Goal: Transaction & Acquisition: Obtain resource

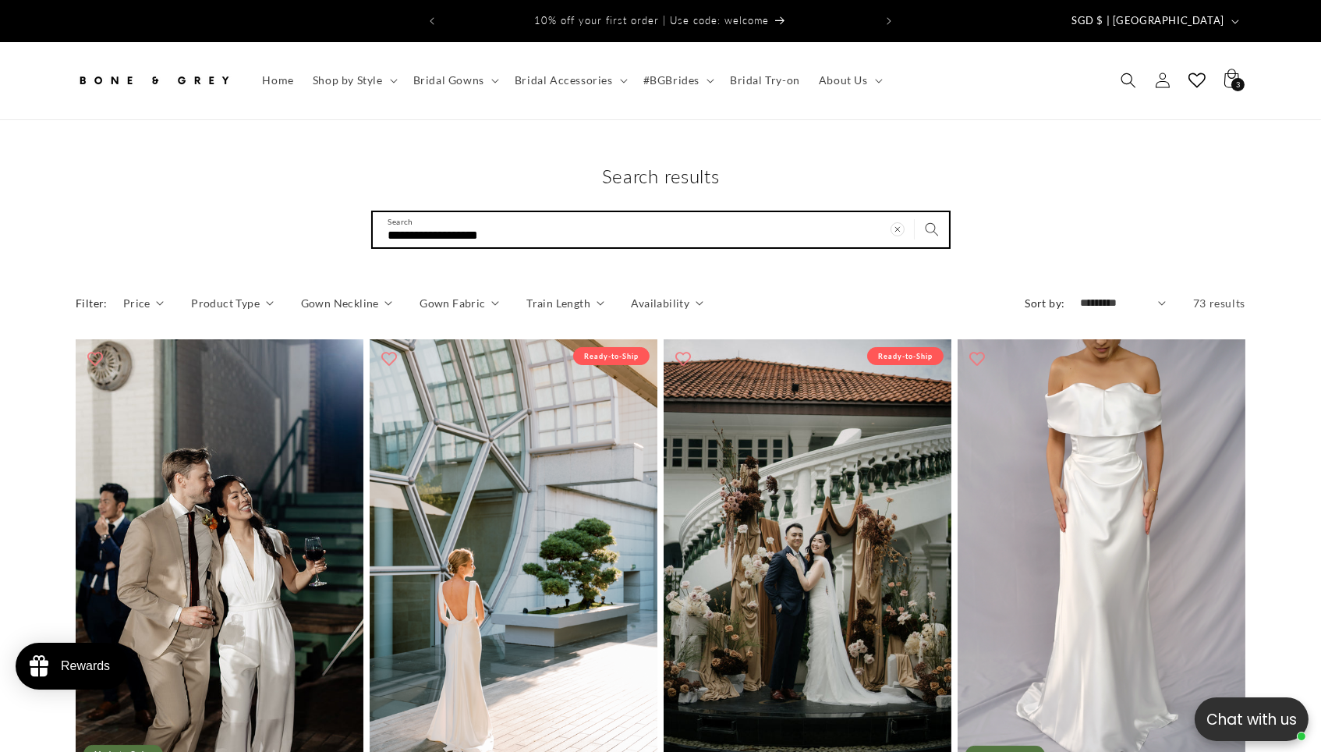
click at [815, 231] on input "**********" at bounding box center [661, 229] width 576 height 35
drag, startPoint x: 432, startPoint y: 224, endPoint x: 309, endPoint y: 225, distance: 123.2
click at [309, 225] on div "**********" at bounding box center [661, 206] width 1248 height 84
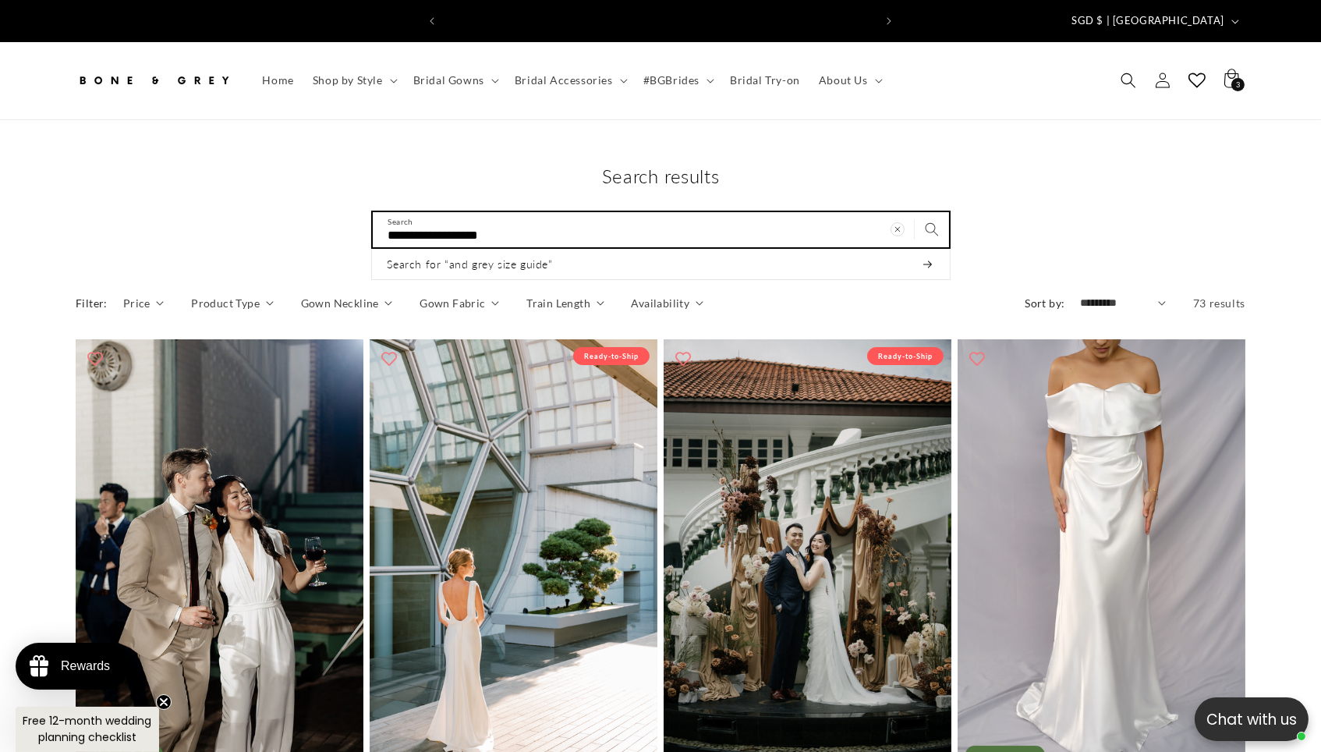
scroll to position [0, 458]
type input "*********"
type input "**********"
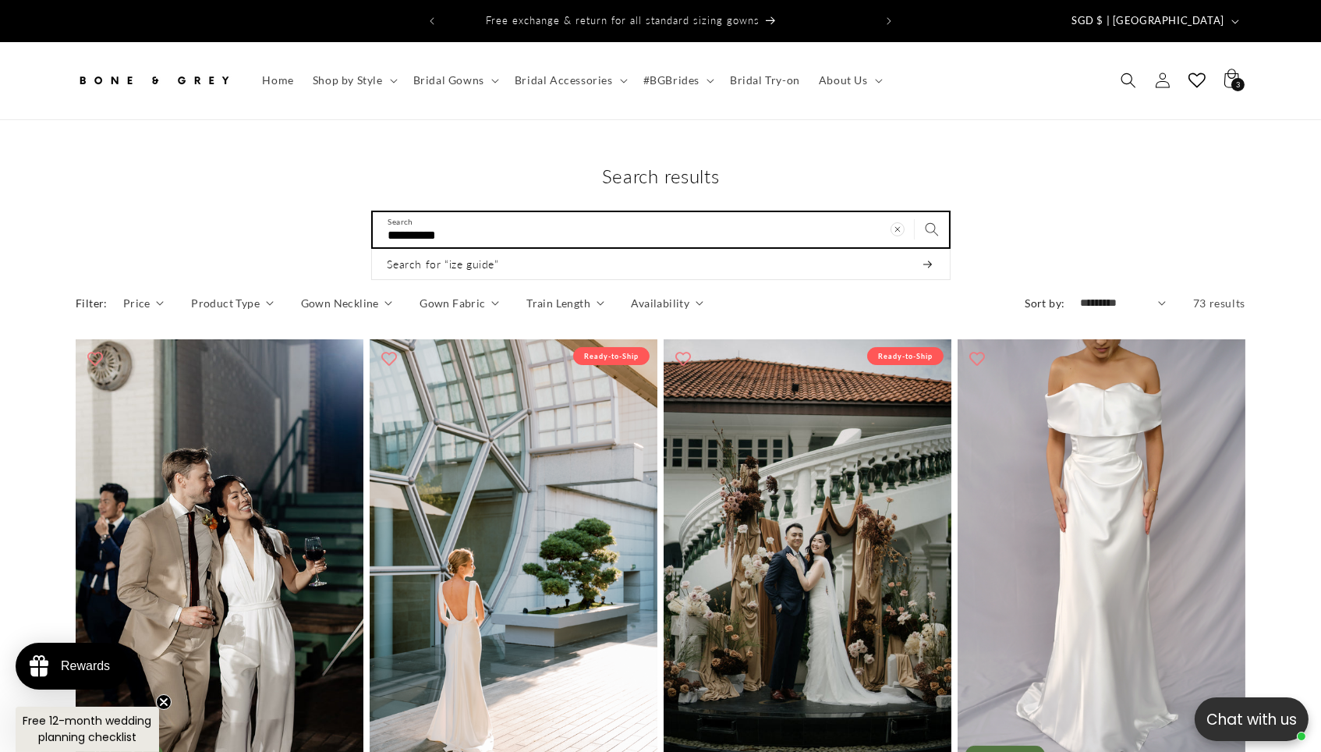
click at [660, 257] on button "Search for “ize guide”" at bounding box center [661, 264] width 578 height 31
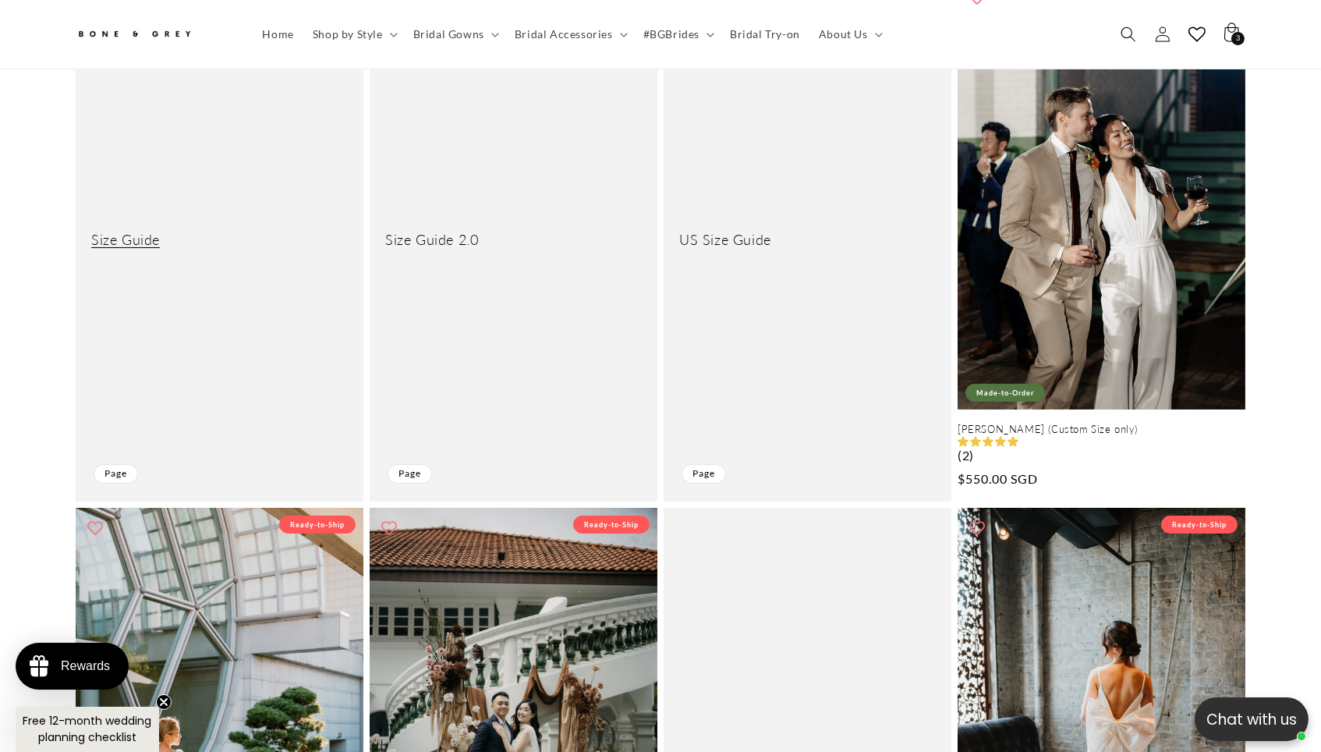
scroll to position [0, 458]
click at [107, 237] on link "Size Guide" at bounding box center [219, 240] width 257 height 18
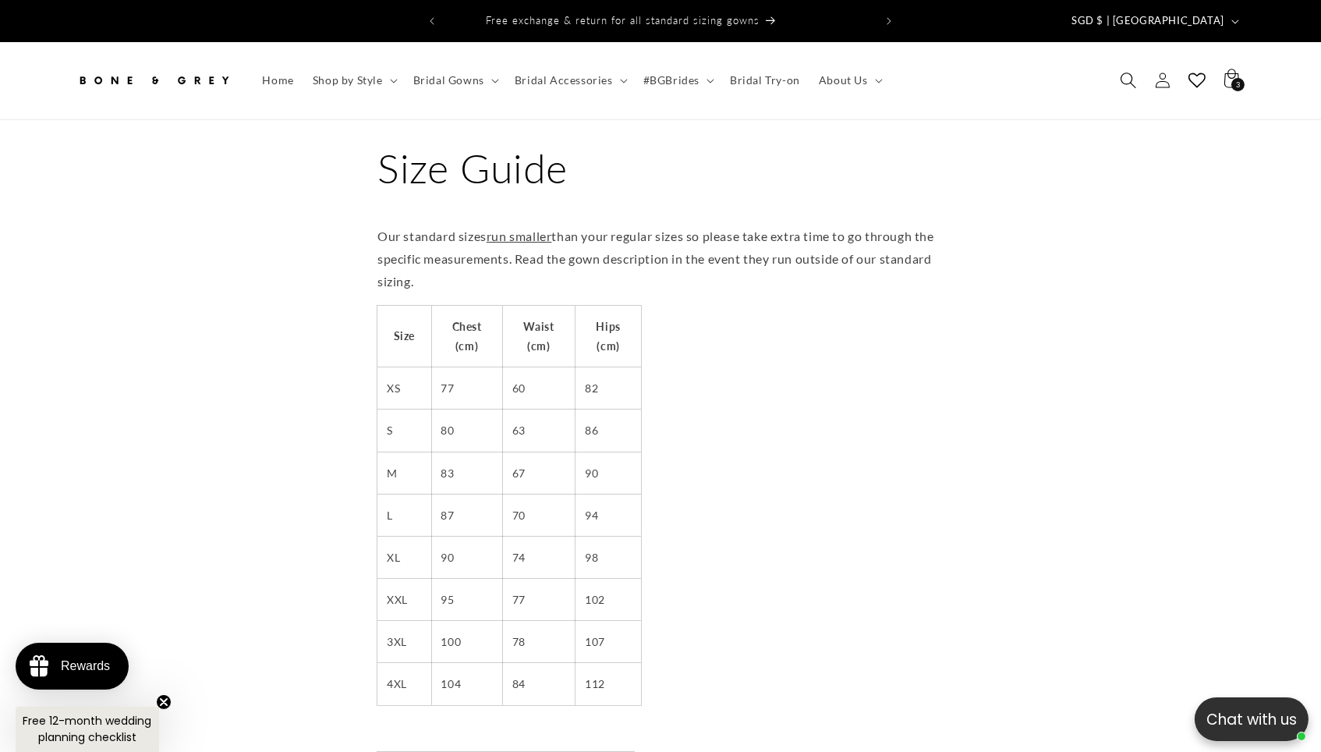
click at [1145, 63] on span "Search" at bounding box center [1128, 80] width 34 height 34
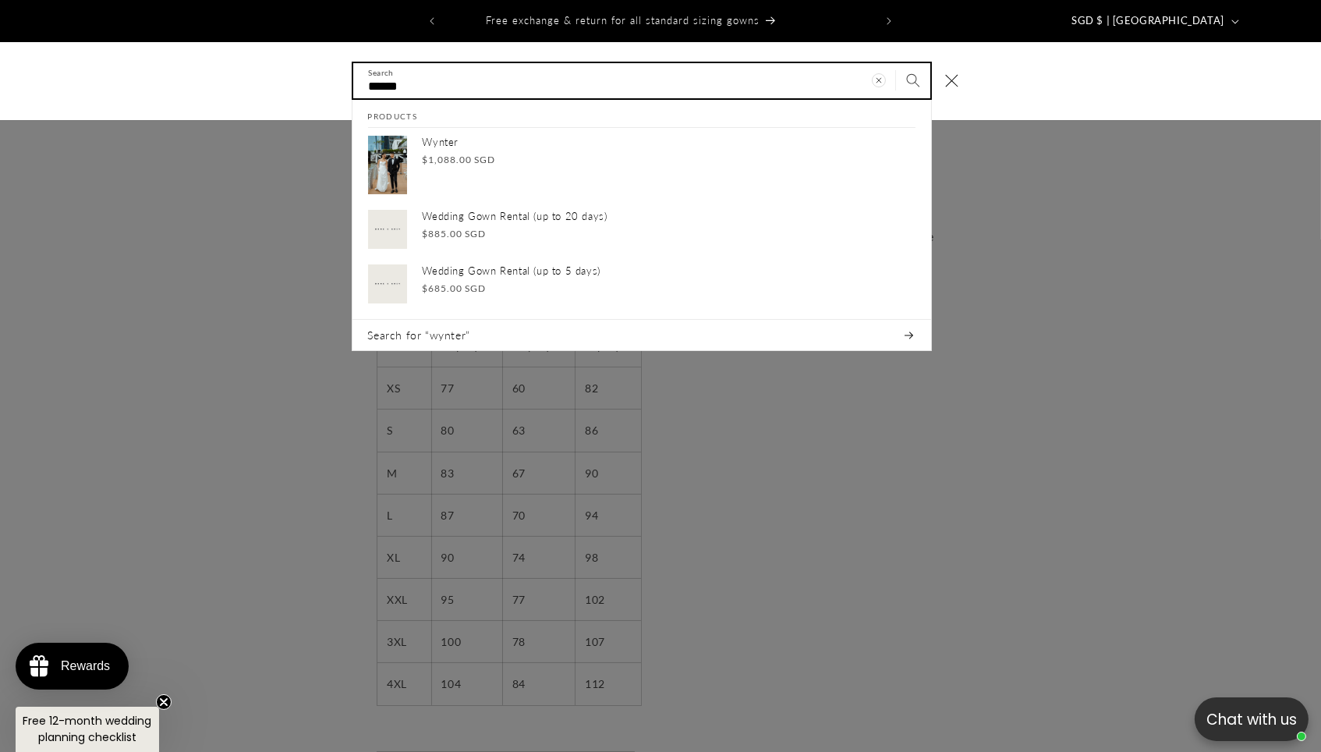
type input "******"
click at [927, 70] on button "Search" at bounding box center [913, 80] width 34 height 34
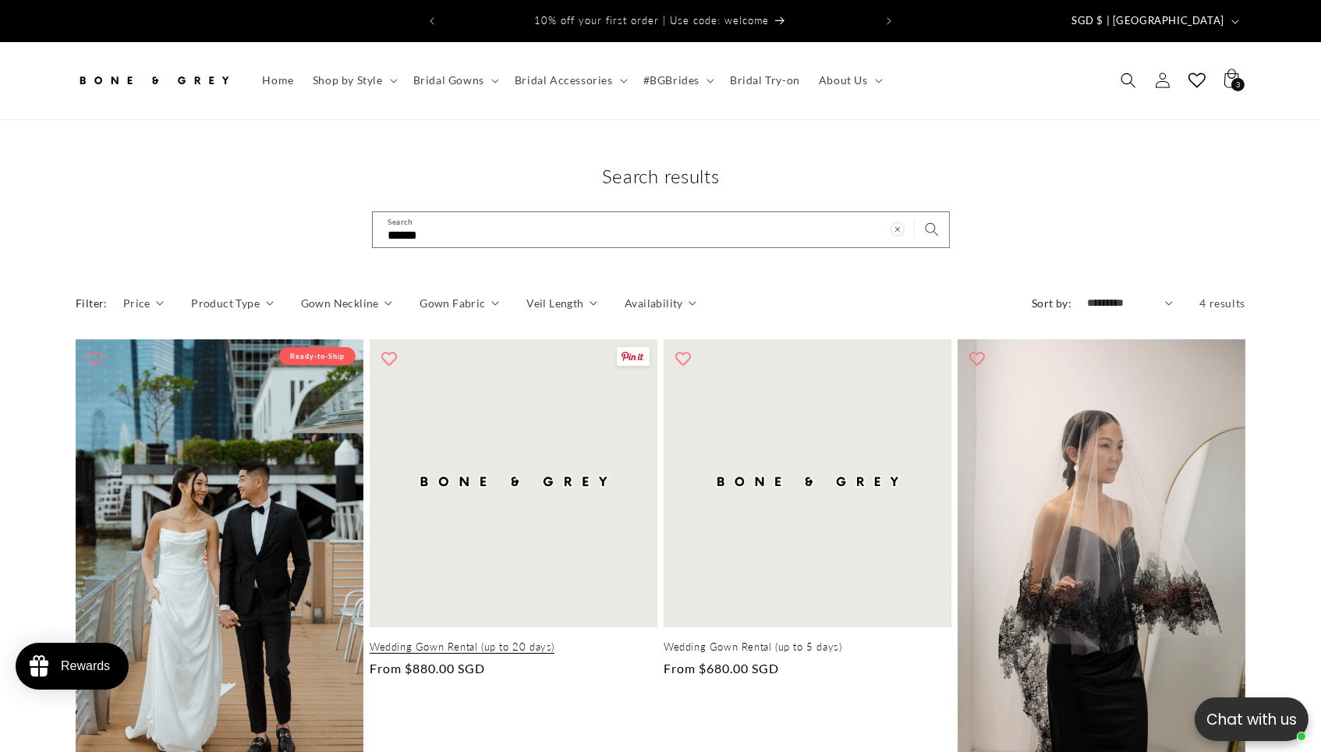
scroll to position [87, 0]
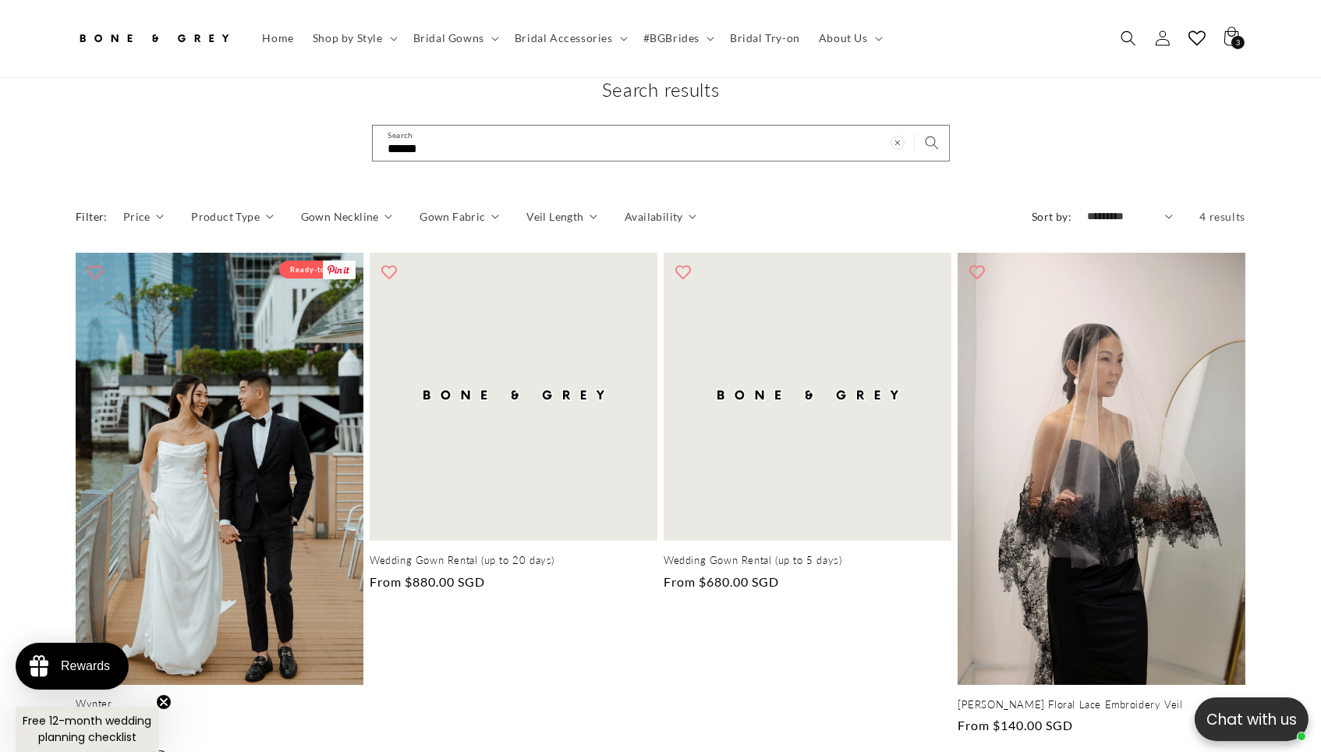
click at [241, 697] on link "Wynter" at bounding box center [220, 703] width 288 height 13
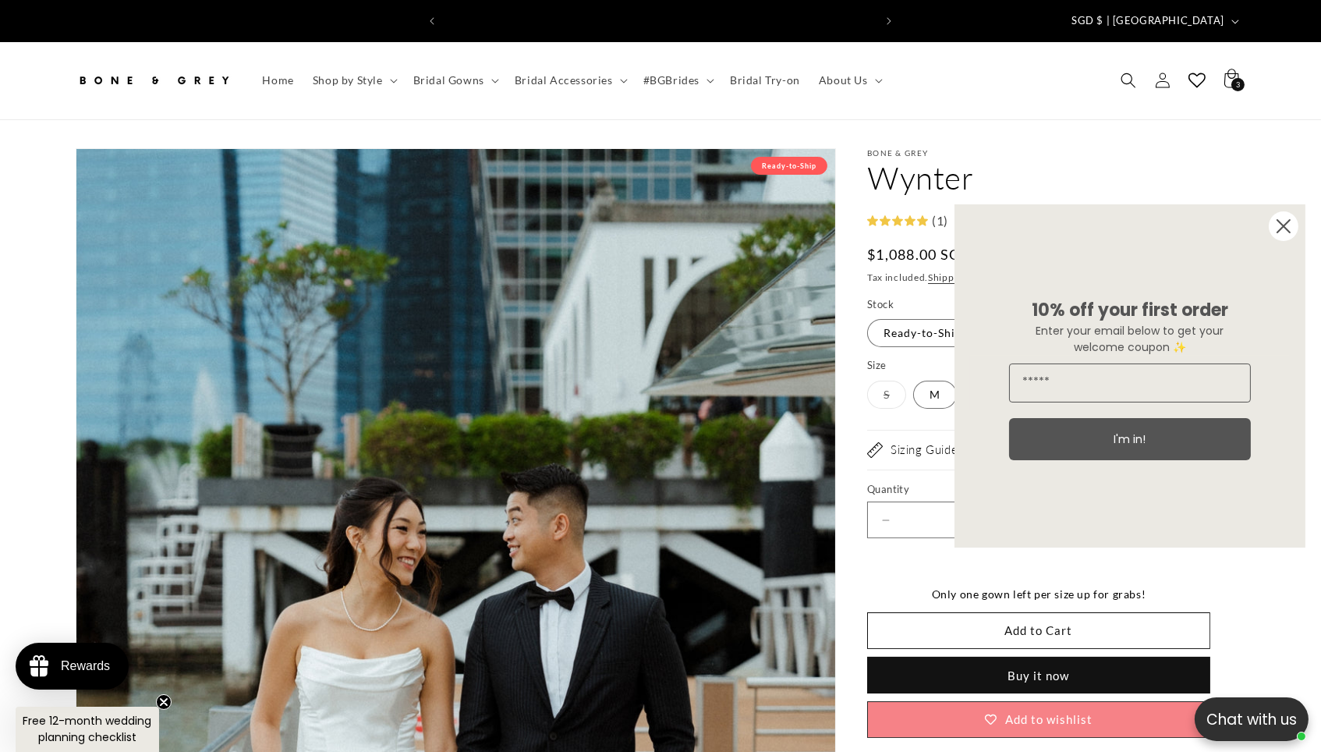
scroll to position [0, 458]
click at [1137, 69] on span "Search" at bounding box center [1128, 80] width 34 height 34
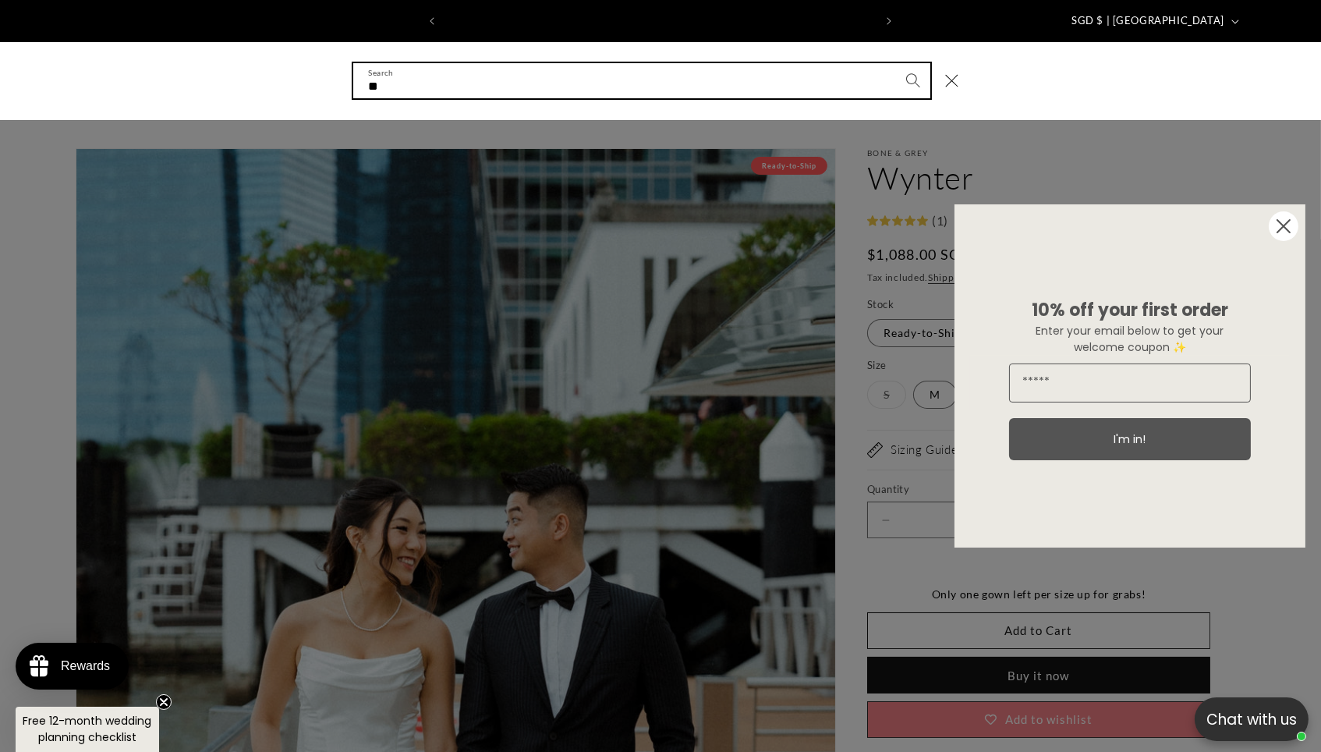
scroll to position [0, 915]
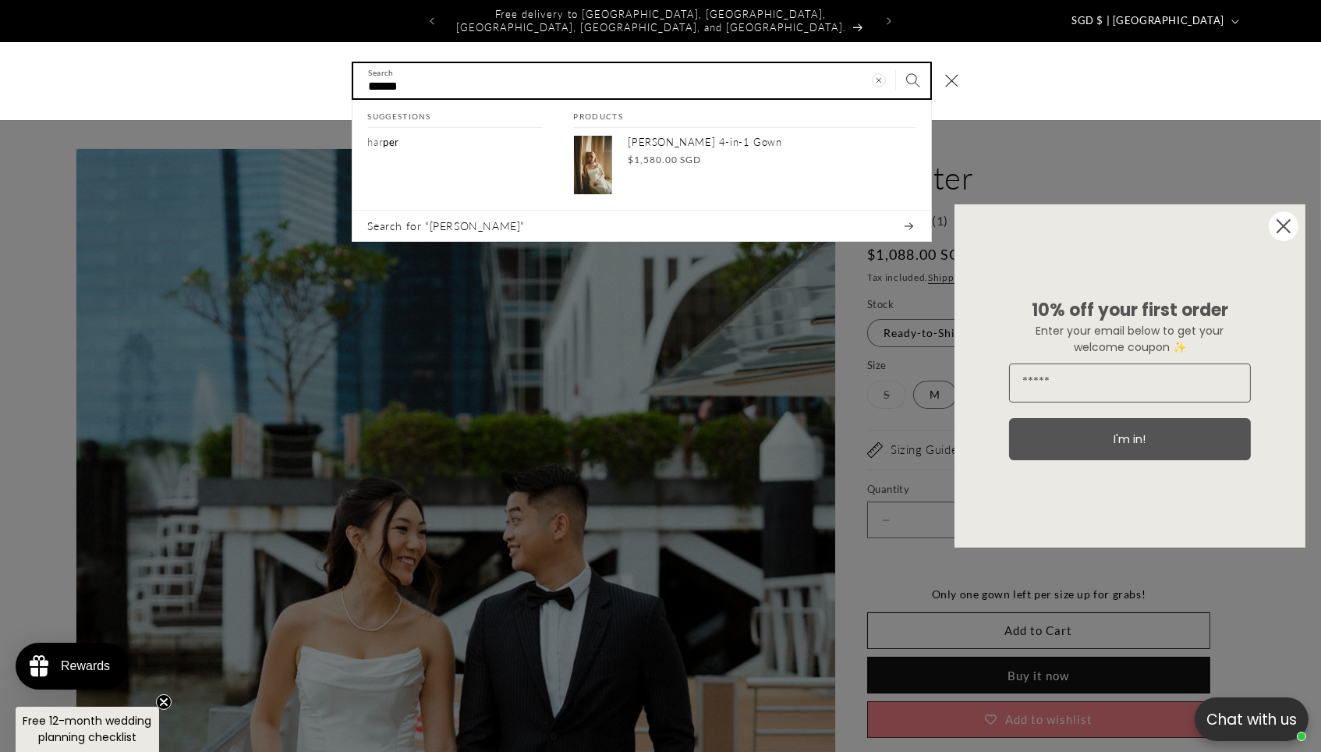
type input "******"
click at [927, 70] on button "Search" at bounding box center [913, 80] width 34 height 34
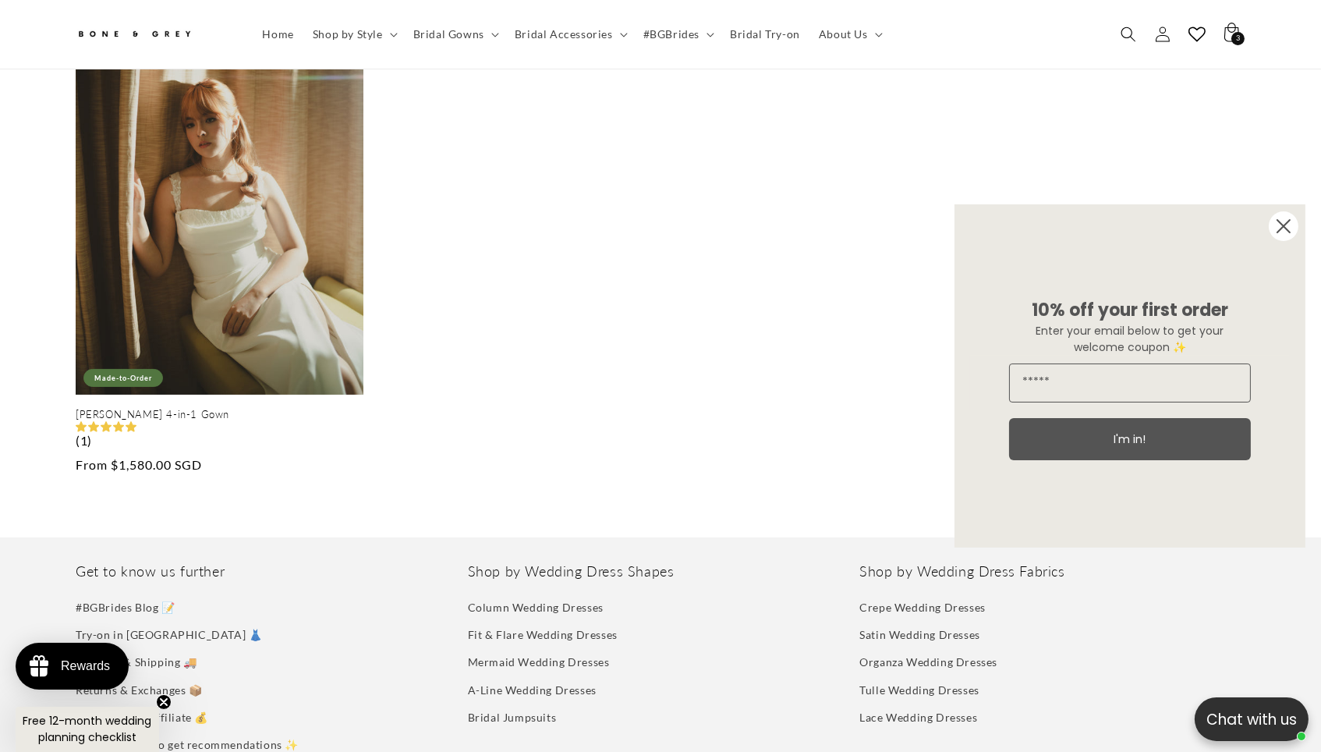
scroll to position [315, 0]
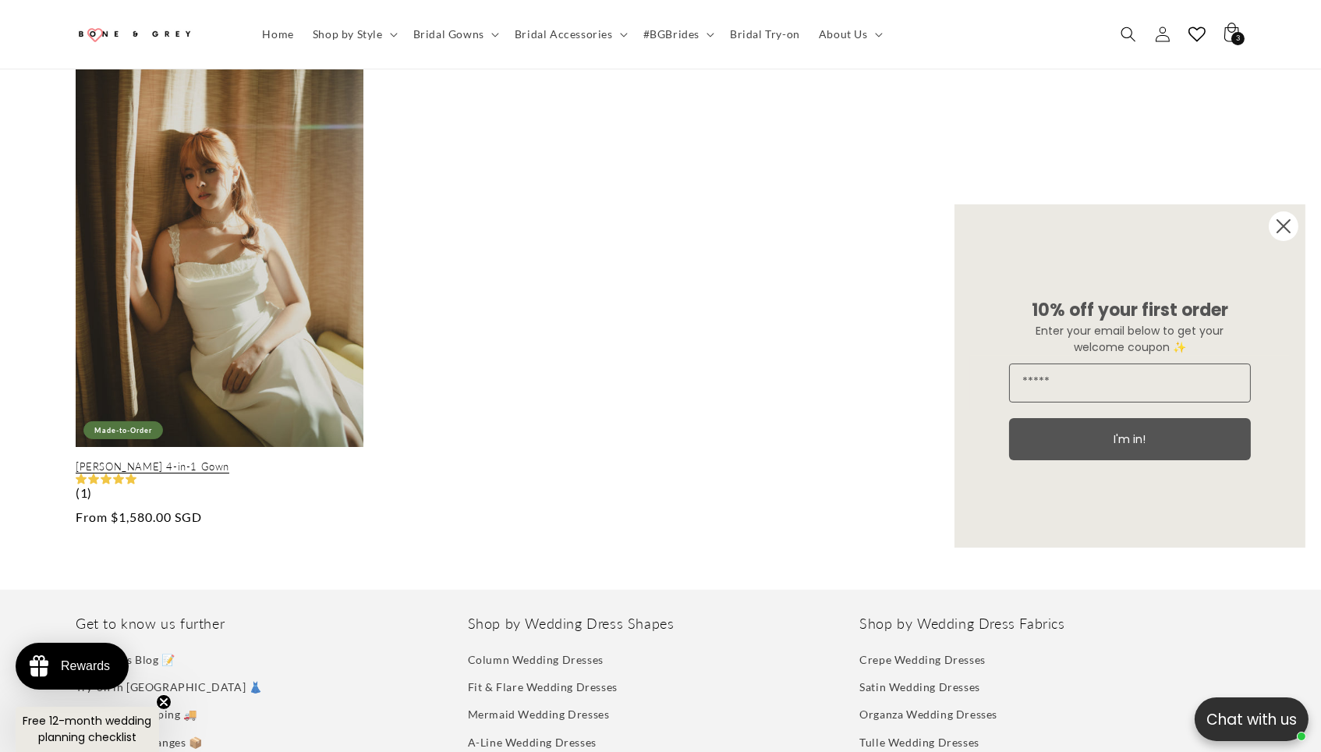
click at [294, 460] on link "[PERSON_NAME] 4-in-1 Gown" at bounding box center [220, 466] width 288 height 13
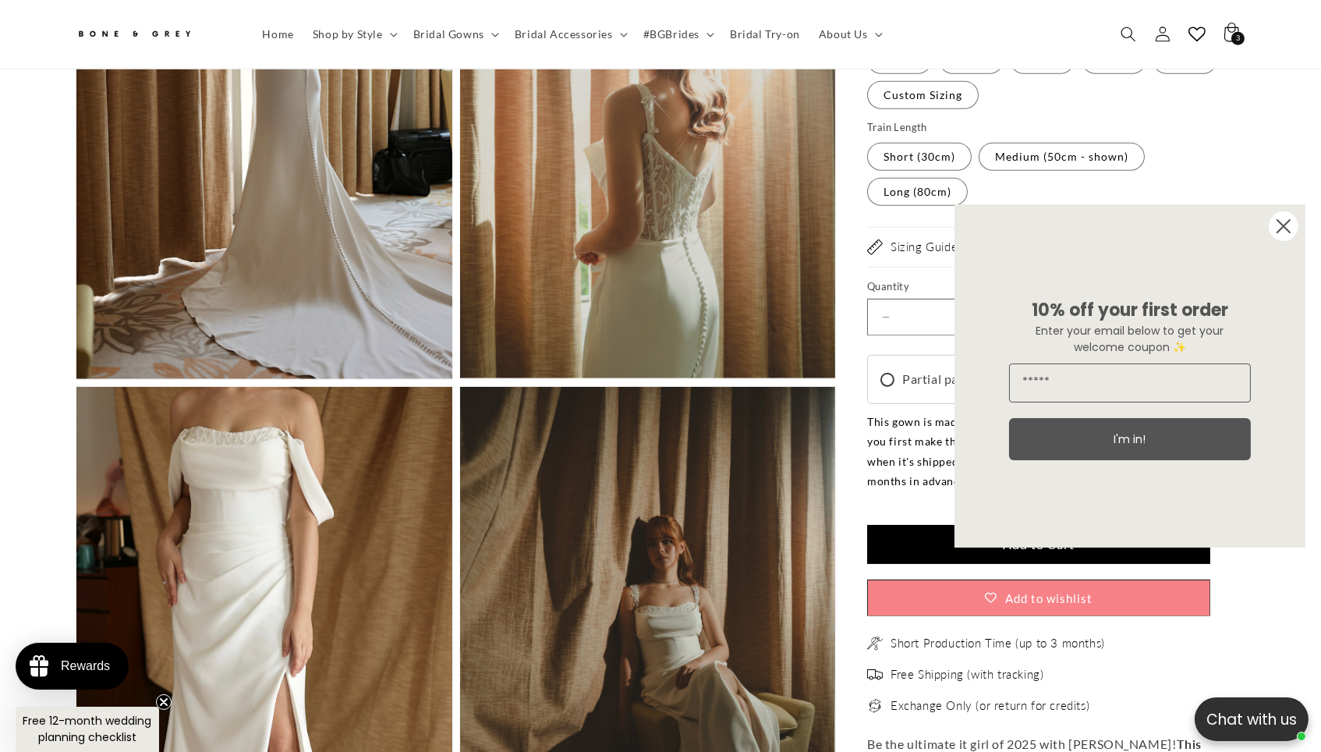
scroll to position [0, 915]
click at [1285, 229] on icon "Close dialog" at bounding box center [1283, 226] width 12 height 12
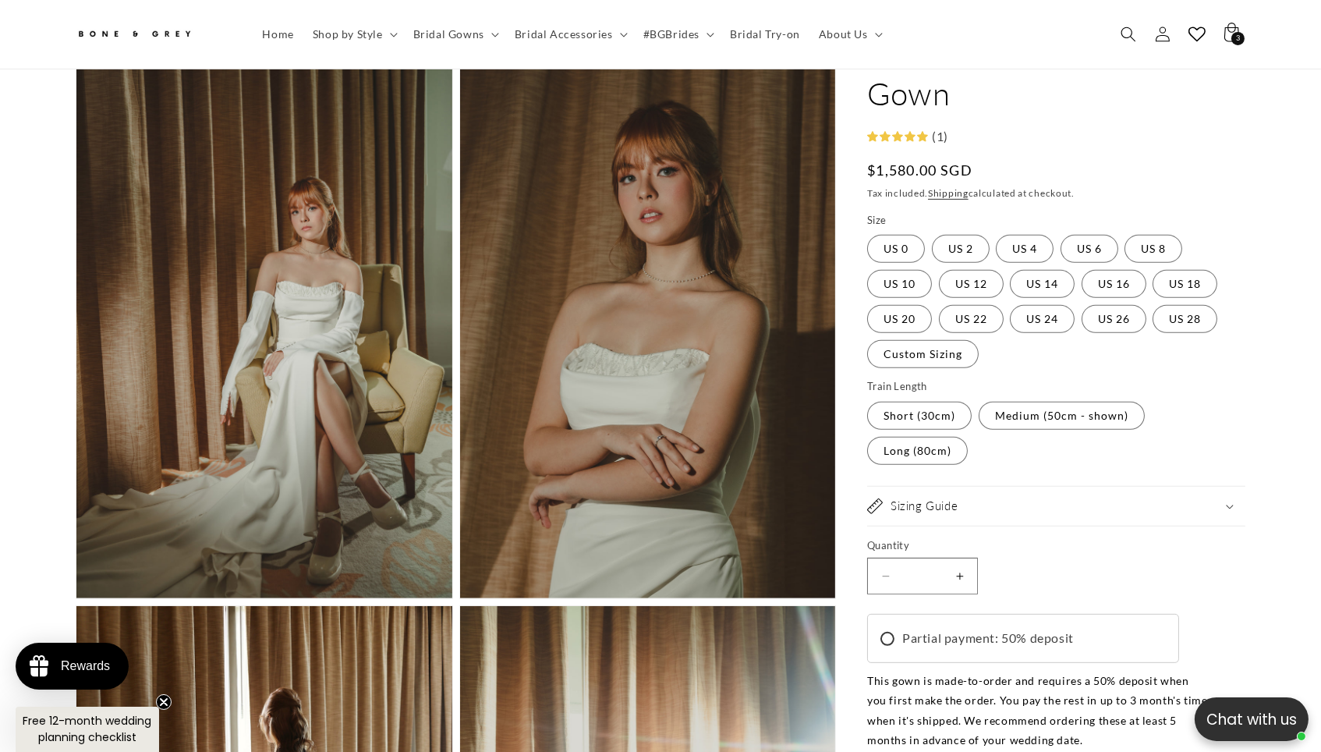
scroll to position [807, 0]
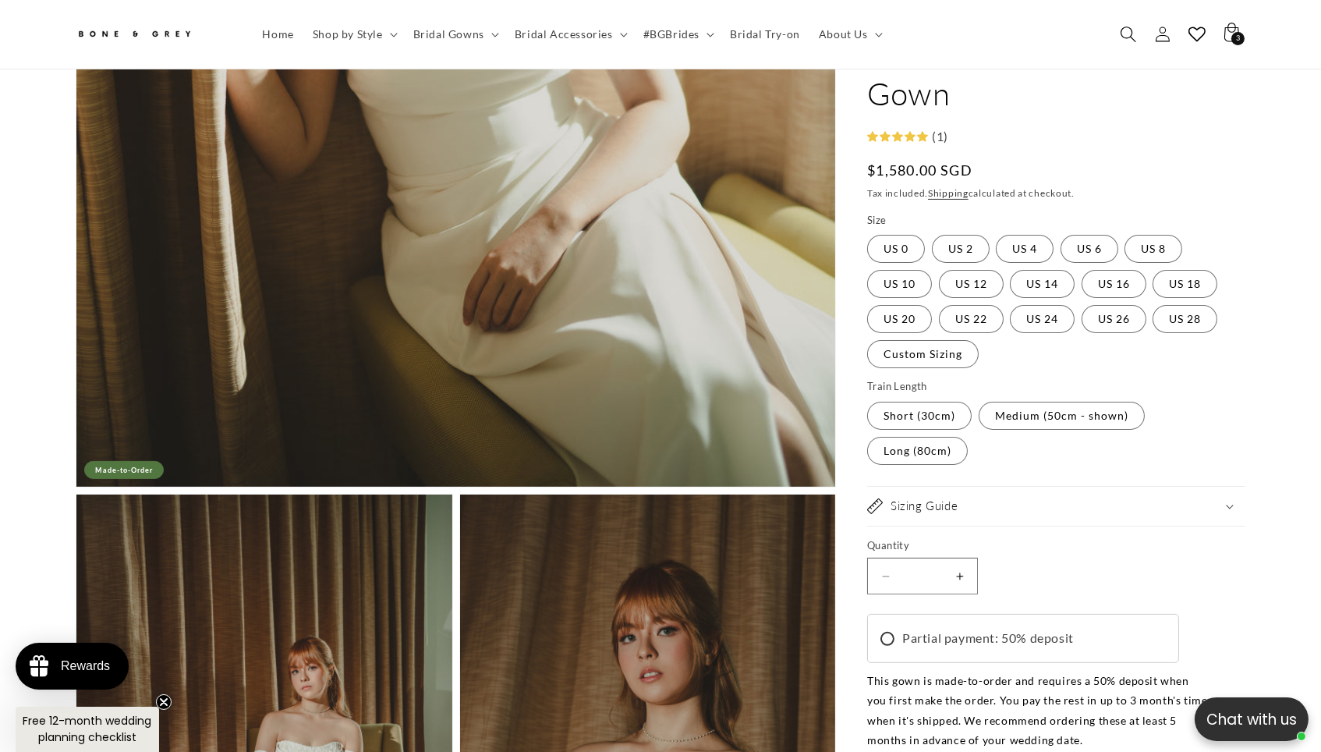
click at [1145, 34] on span "Search" at bounding box center [1128, 34] width 34 height 34
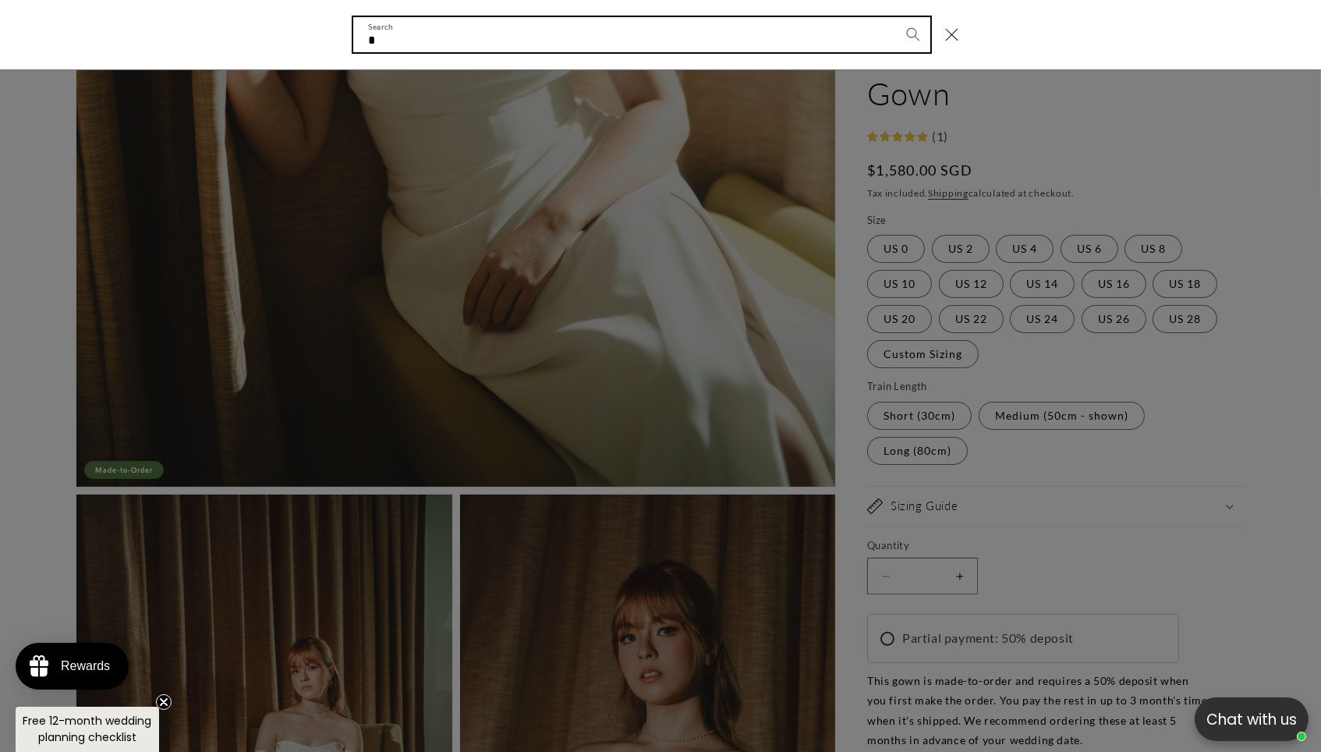
scroll to position [0, 915]
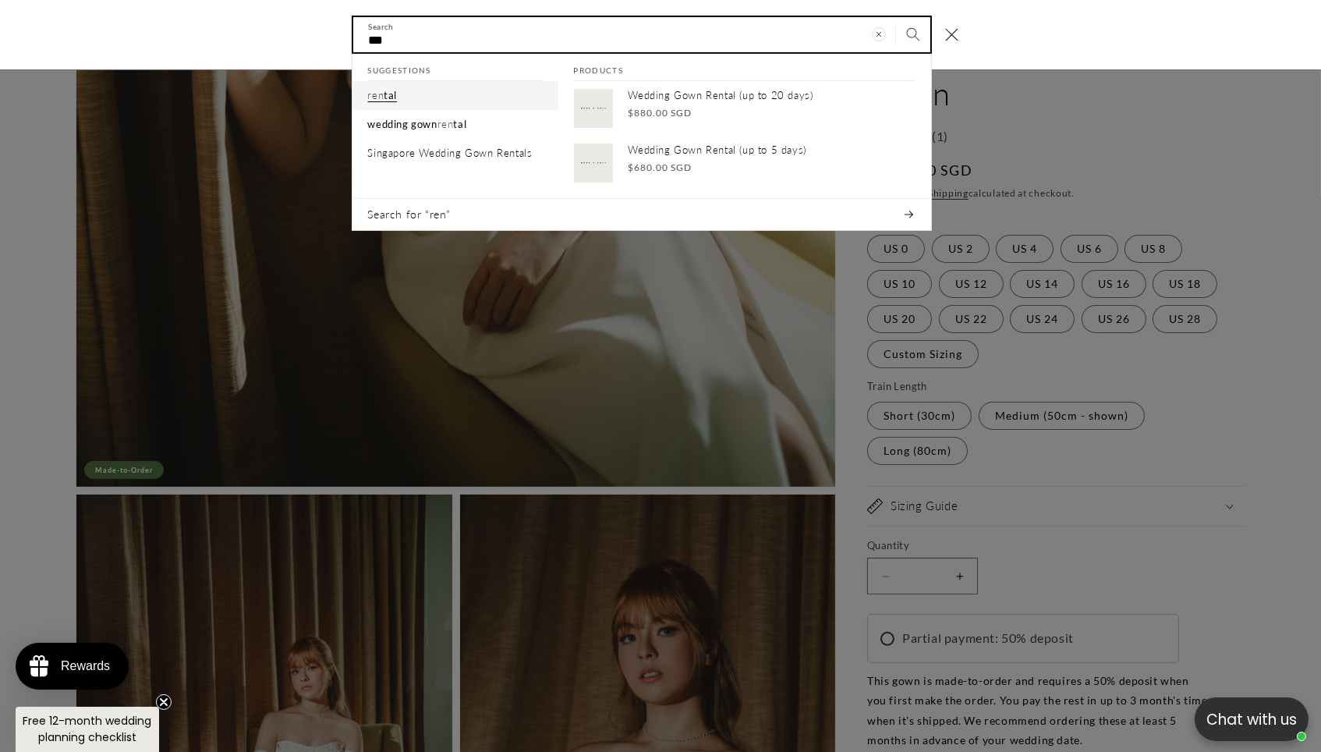
type input "***"
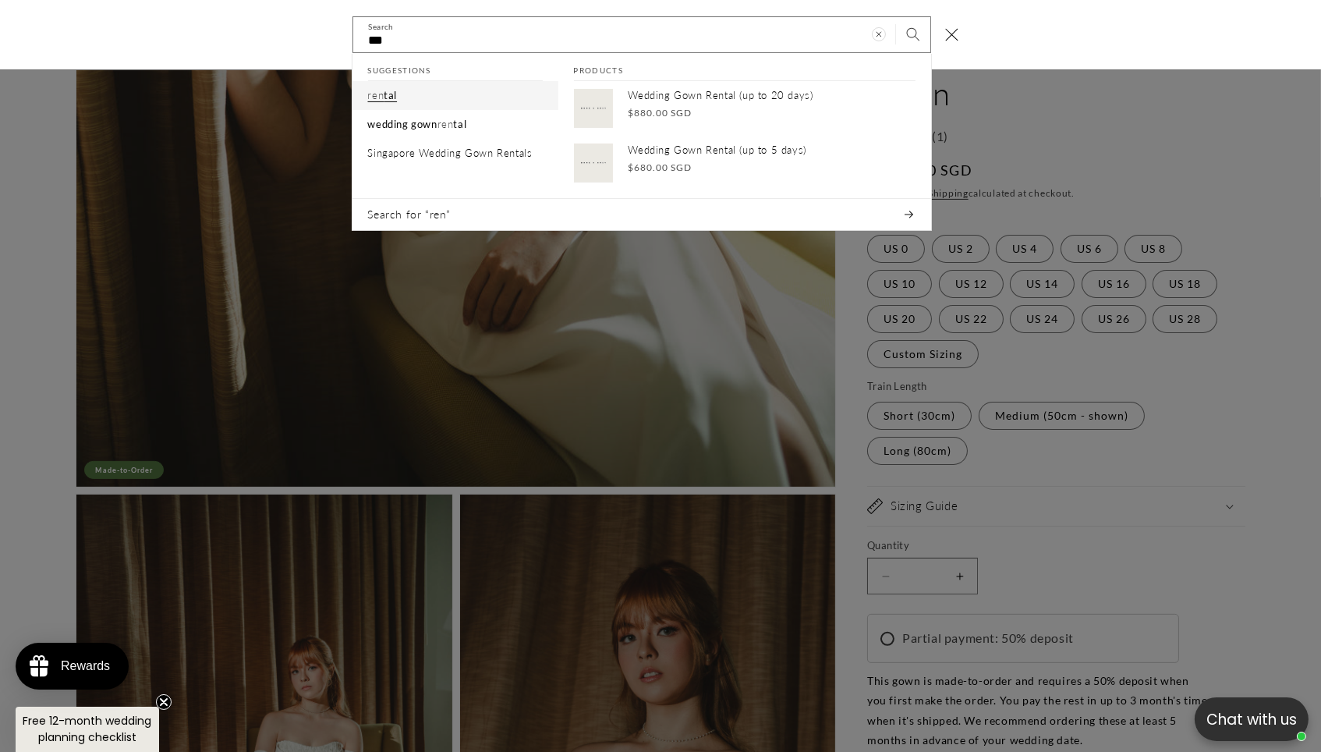
click at [532, 100] on link "ren tal" at bounding box center [455, 96] width 206 height 29
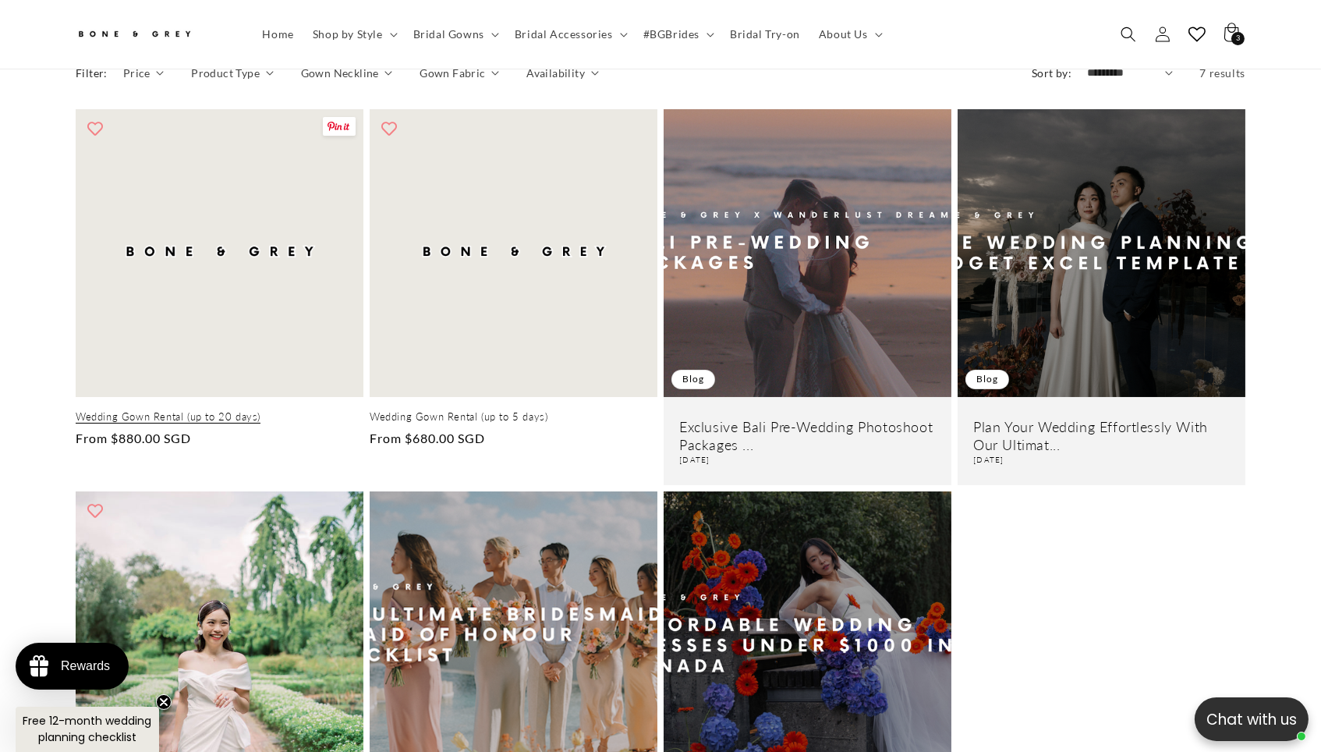
scroll to position [0, 458]
click at [206, 410] on link "Wedding Gown Rental (up to 20 days)" at bounding box center [220, 416] width 288 height 13
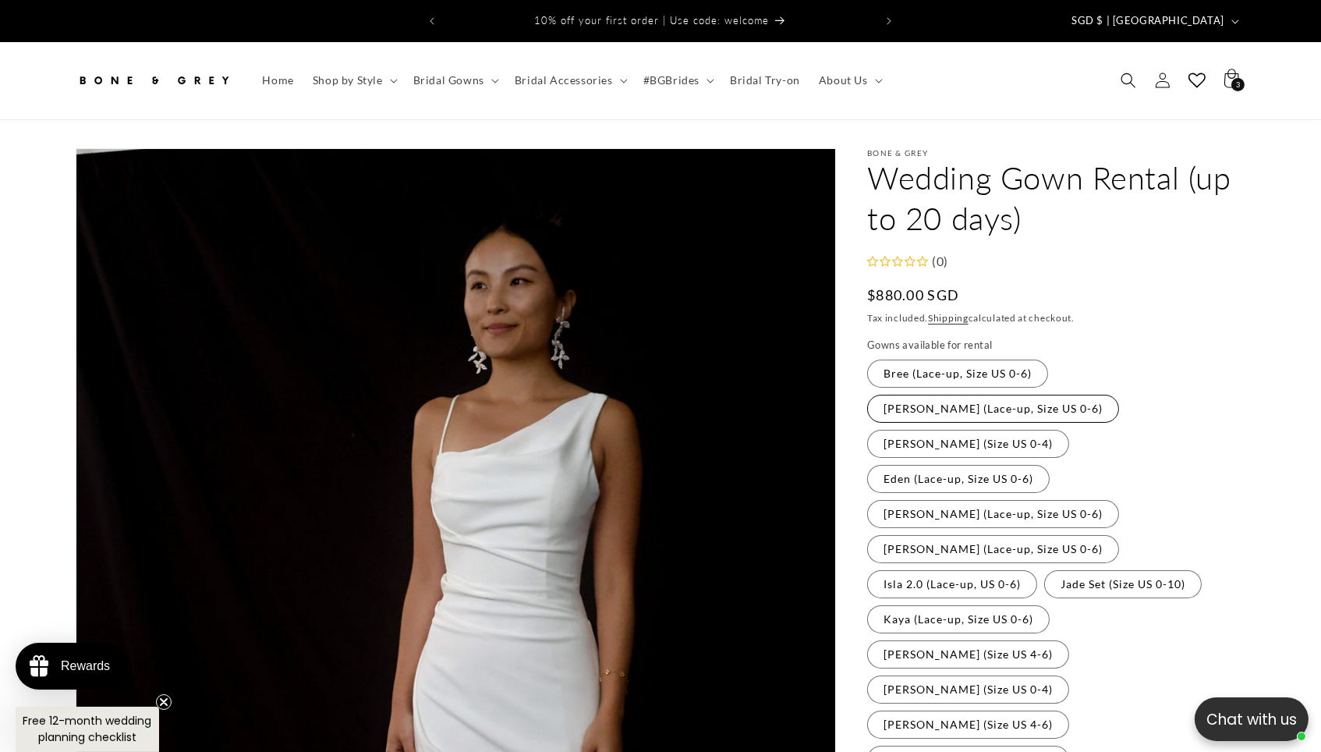
click at [1106, 395] on label "[PERSON_NAME] (Lace-up, Size US 0-6) Variant sold out or unavailable" at bounding box center [993, 409] width 252 height 28
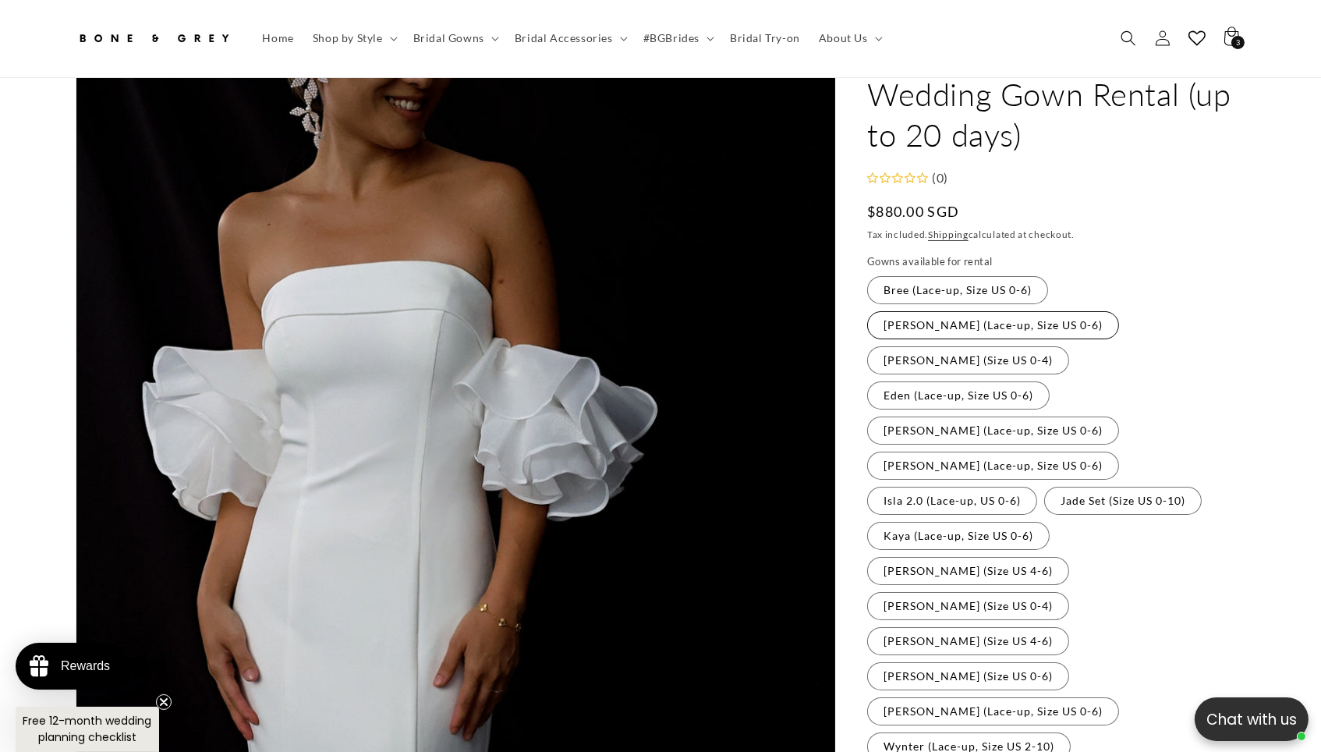
scroll to position [137, 0]
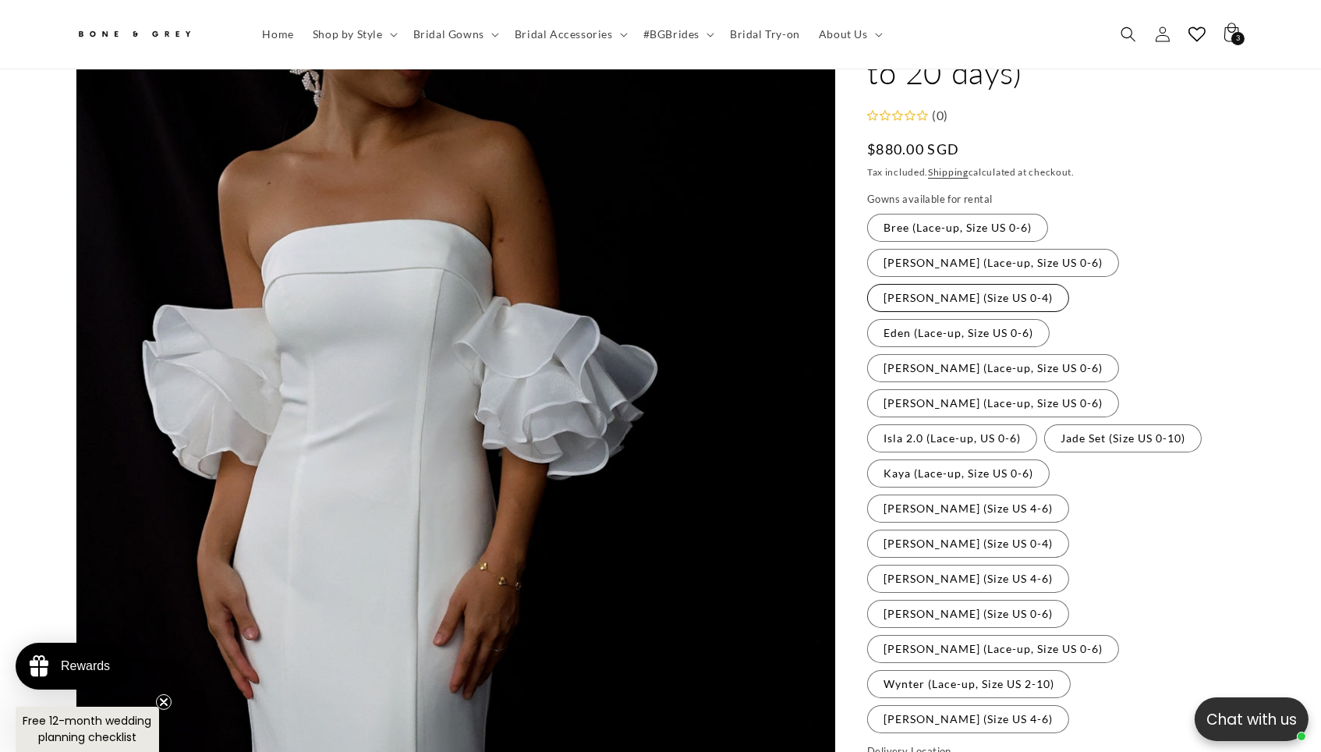
click at [986, 289] on label "[PERSON_NAME] (Size US 0-4) Variant sold out or unavailable" at bounding box center [968, 298] width 202 height 28
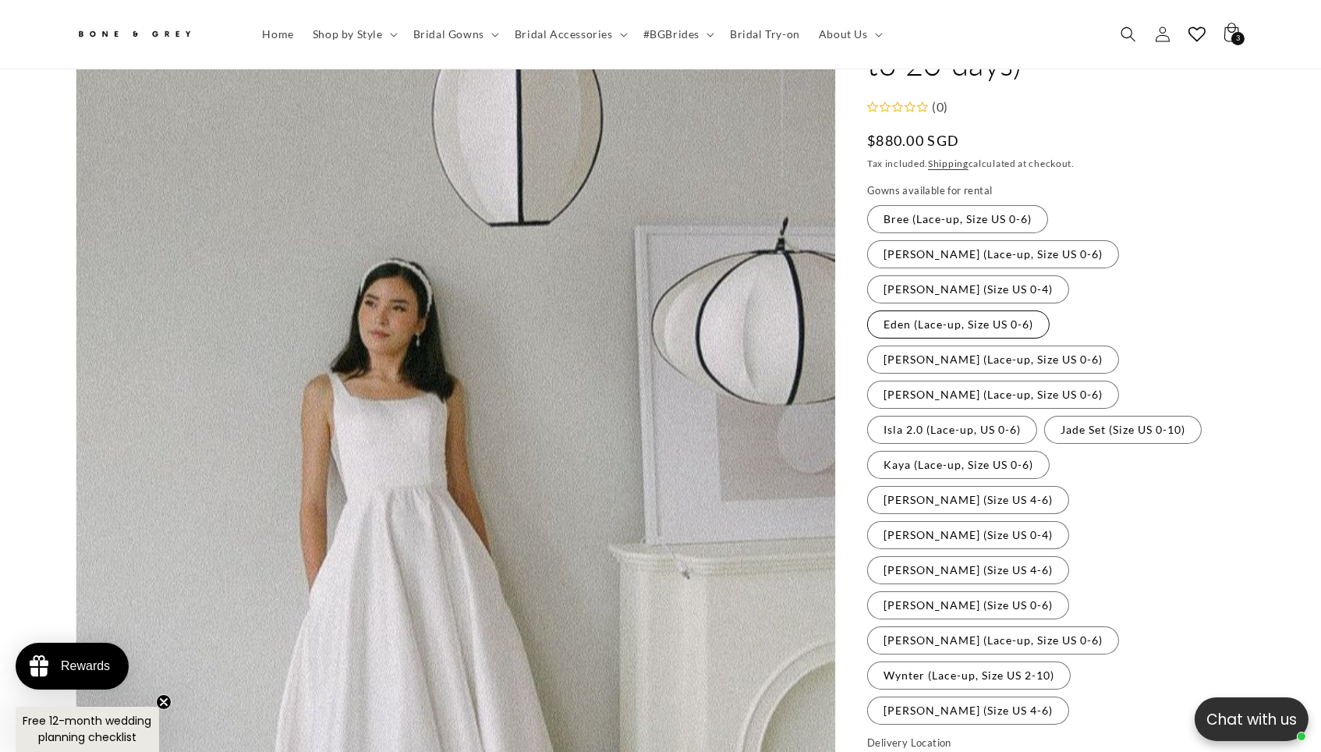
scroll to position [0, 458]
click at [1111, 302] on fieldset "Gowns available for rental Bree (Lace-up, Size US 0-6) Variant sold out or unav…" at bounding box center [1056, 454] width 378 height 543
click at [1049, 310] on label "Eden (Lace-up, Size US 0-6) Variant sold out or unavailable" at bounding box center [958, 324] width 182 height 28
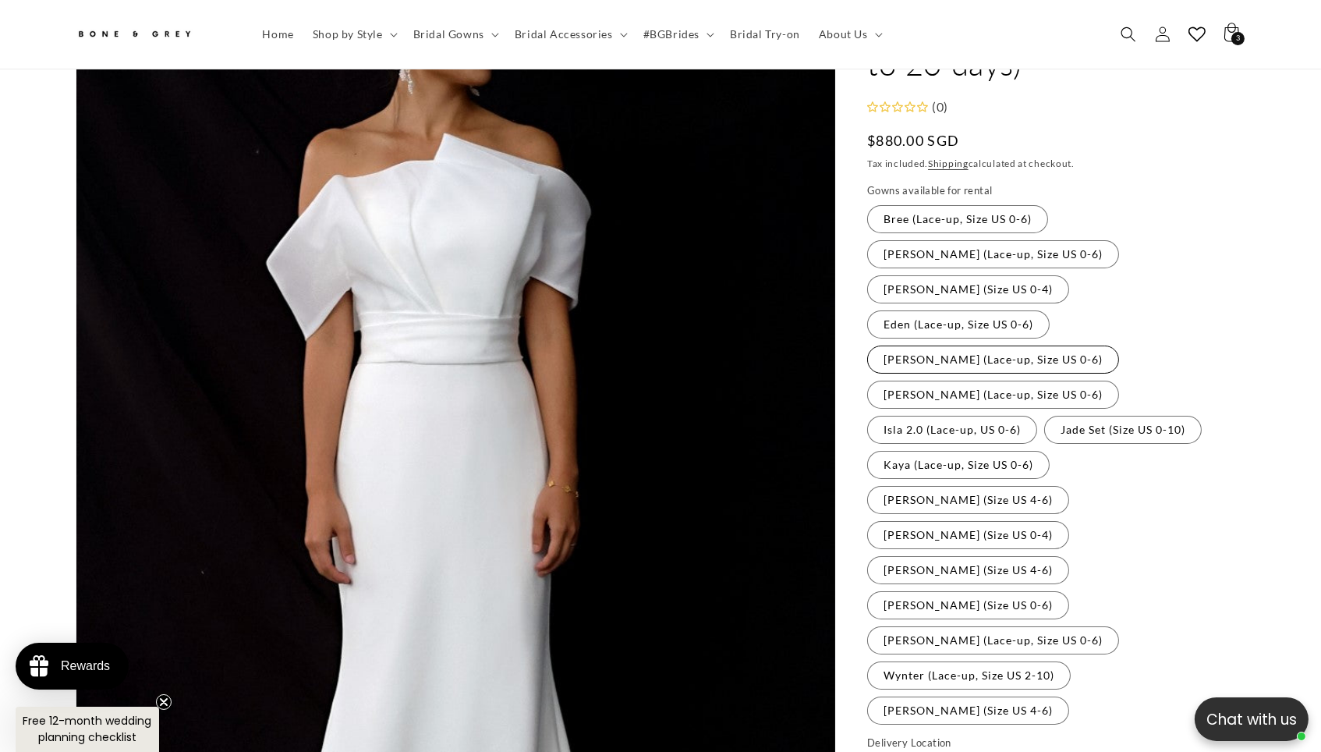
click at [1002, 345] on label "[PERSON_NAME] (Lace-up, Size US 0-6) Variant sold out or unavailable" at bounding box center [993, 359] width 252 height 28
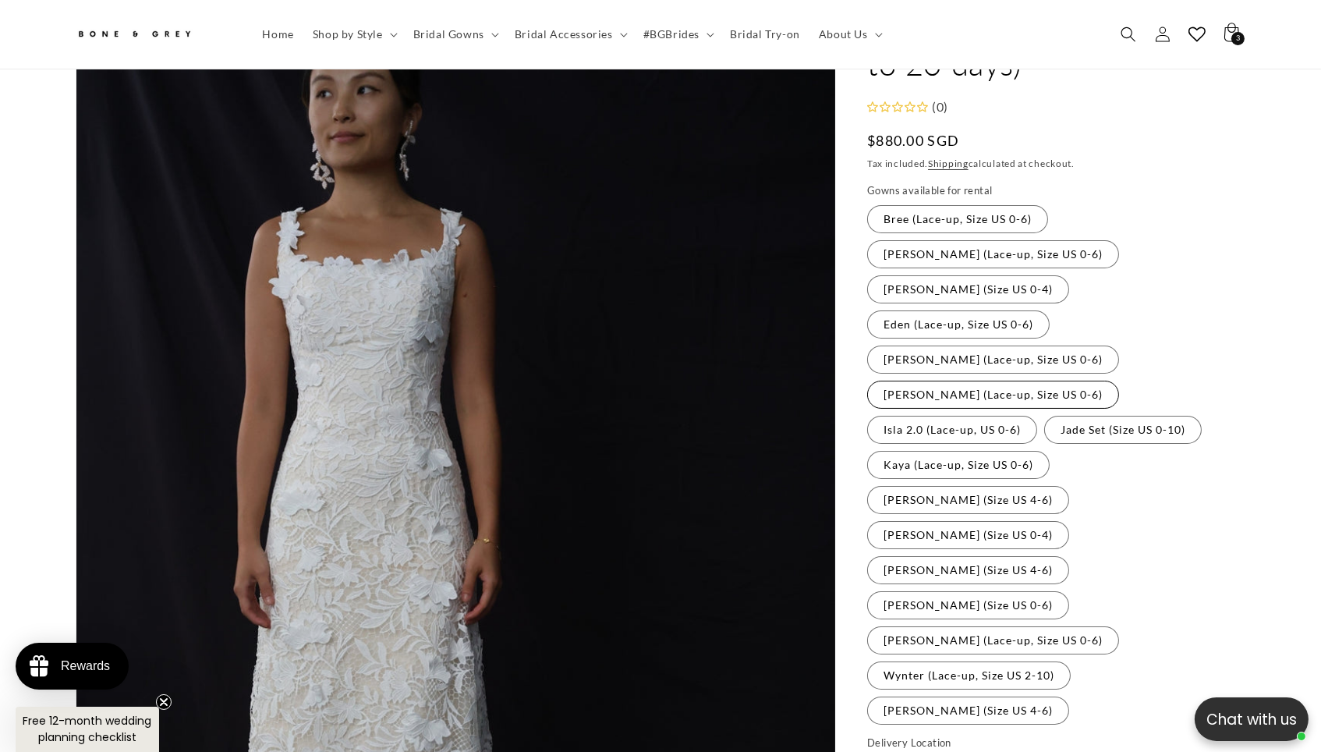
click at [970, 381] on label "[PERSON_NAME] (Lace-up, Size US 0-6) Variant sold out or unavailable" at bounding box center [993, 395] width 252 height 28
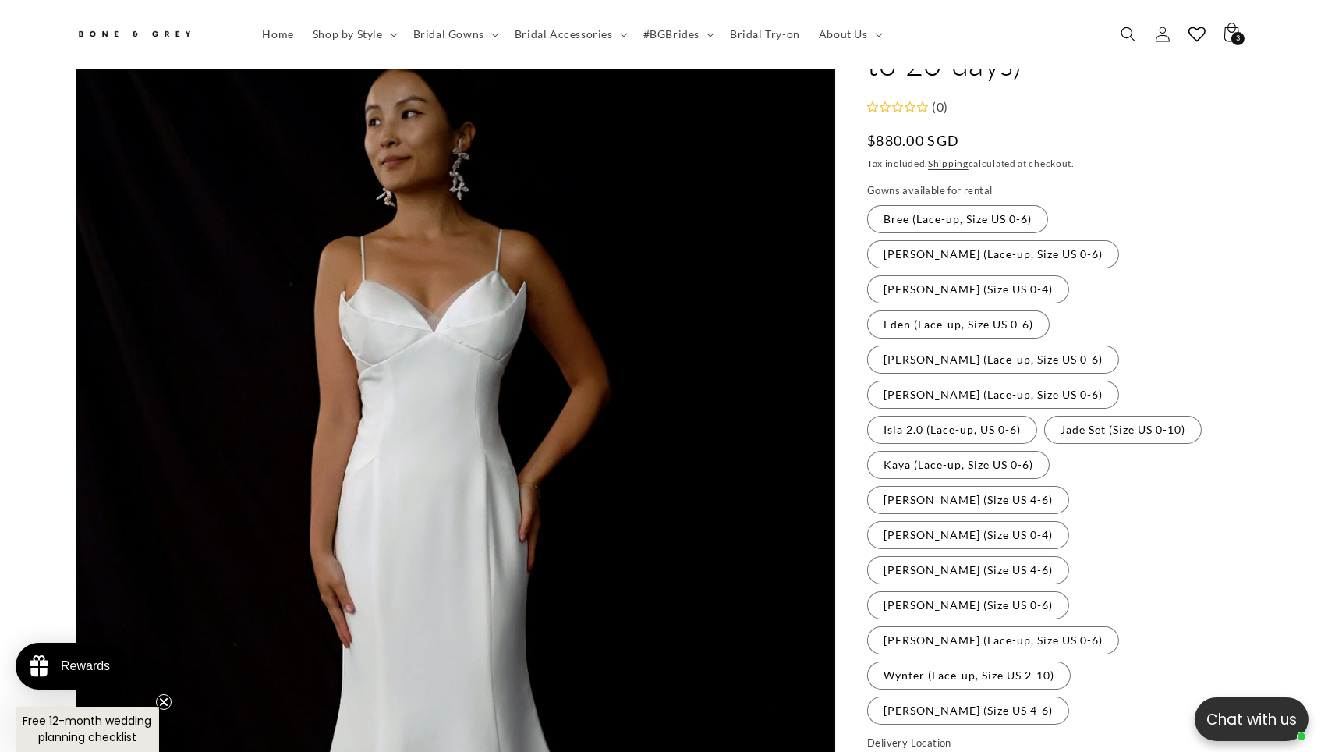
scroll to position [0, 915]
click at [1037, 416] on label "Isla 2.0 (Lace-up, US 0-6) Variant sold out or unavailable" at bounding box center [952, 430] width 170 height 28
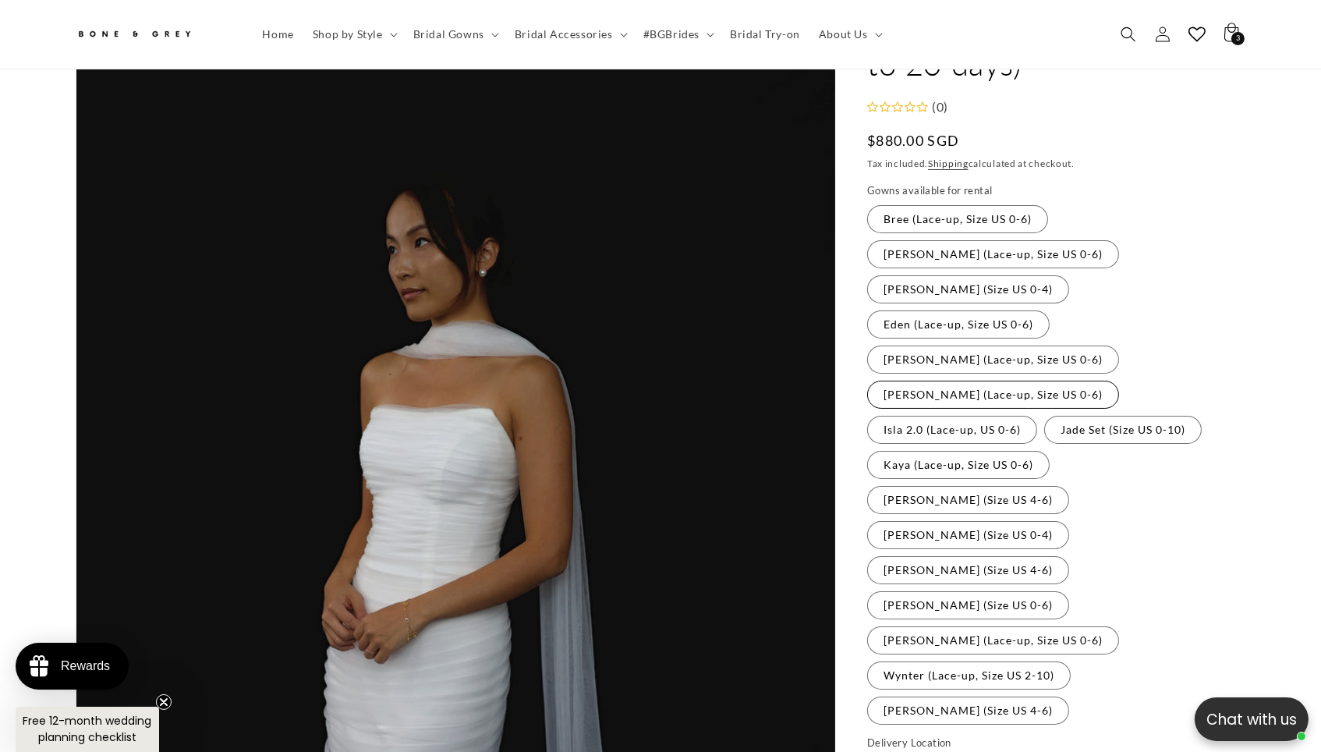
click at [1030, 381] on label "[PERSON_NAME] (Lace-up, Size US 0-6) Variant sold out or unavailable" at bounding box center [993, 395] width 252 height 28
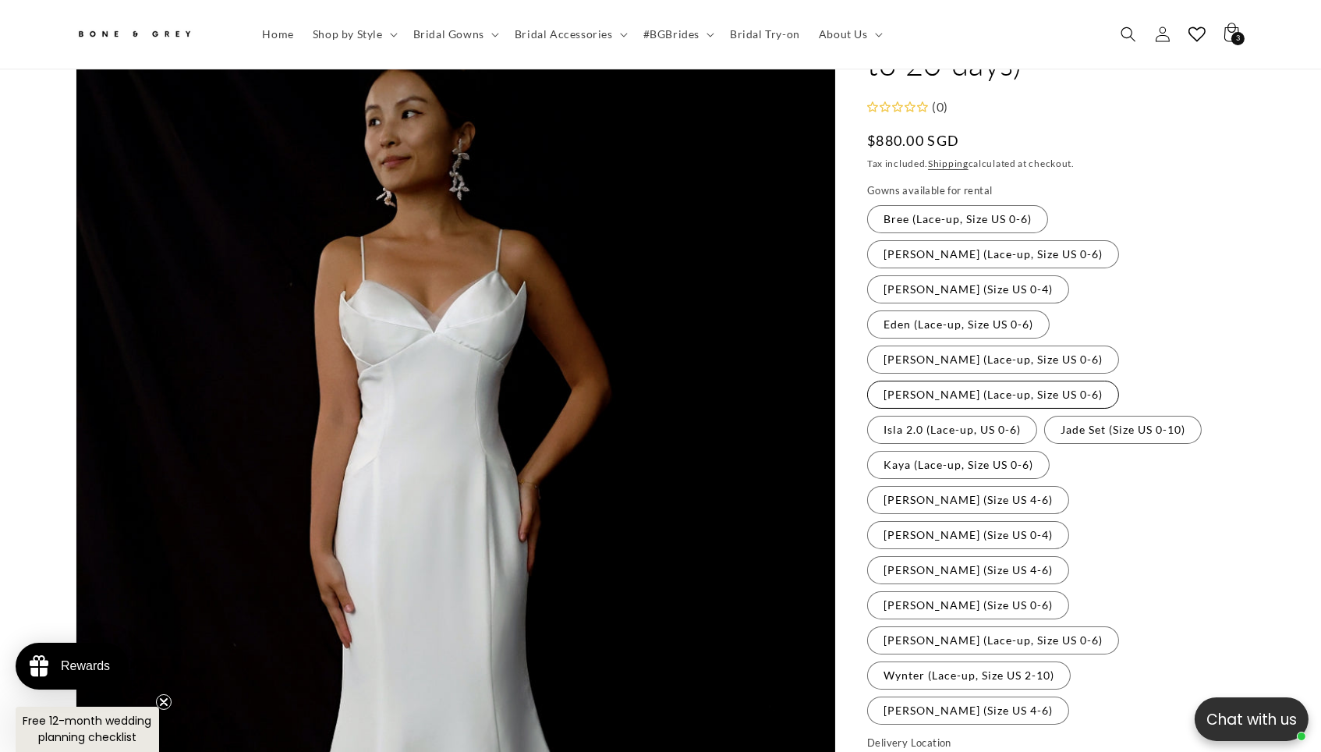
scroll to position [0, 458]
click at [1037, 416] on label "Isla 2.0 (Lace-up, US 0-6) Variant sold out or unavailable" at bounding box center [952, 430] width 170 height 28
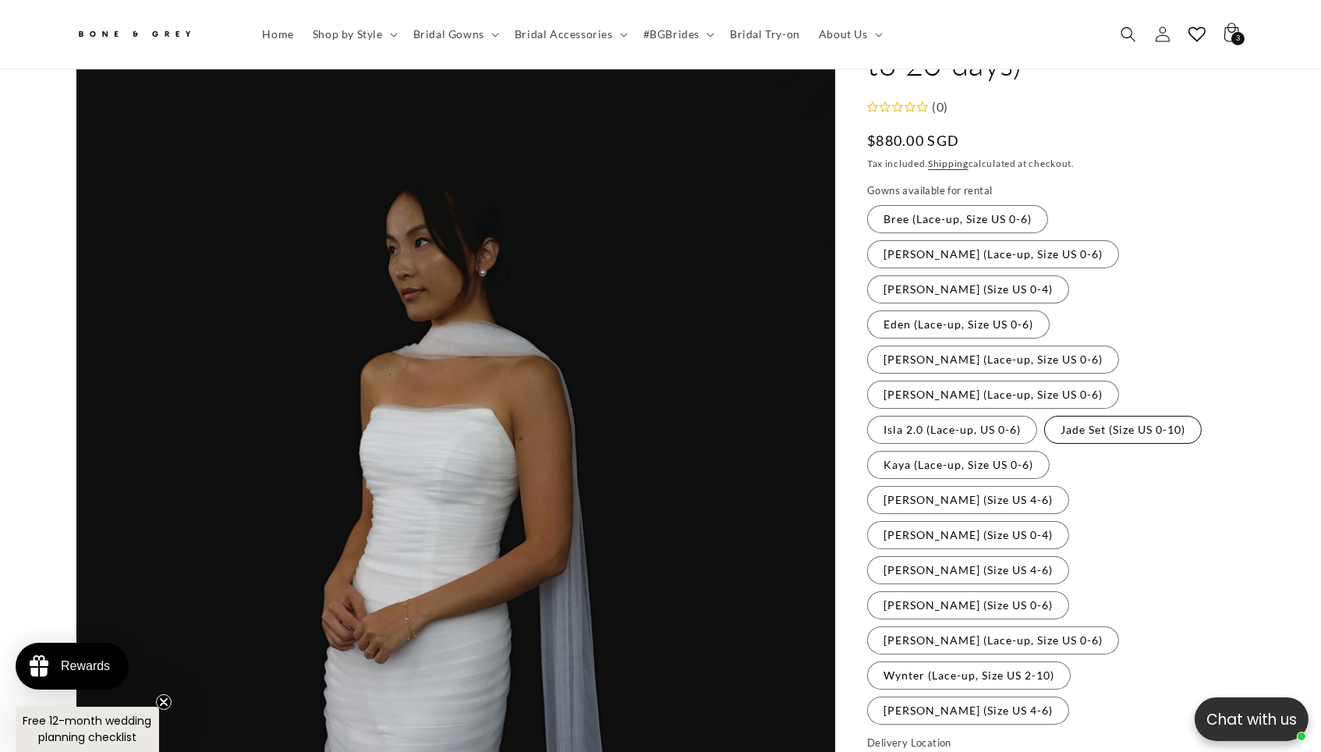
click at [1044, 416] on label "Jade Set (Size US 0-10) Variant sold out or unavailable" at bounding box center [1123, 430] width 158 height 28
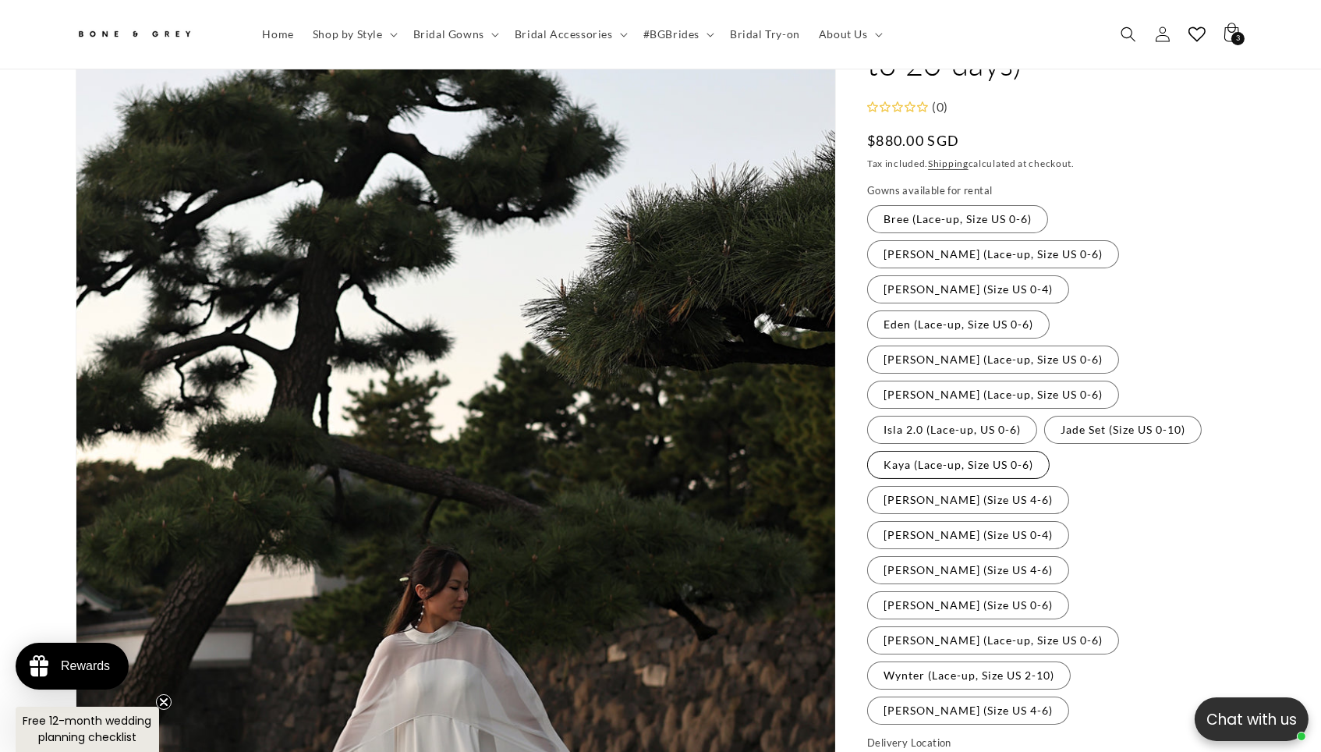
click at [1049, 451] on label "Kaya (Lace-up, Size US 0-6) Variant sold out or unavailable" at bounding box center [958, 465] width 182 height 28
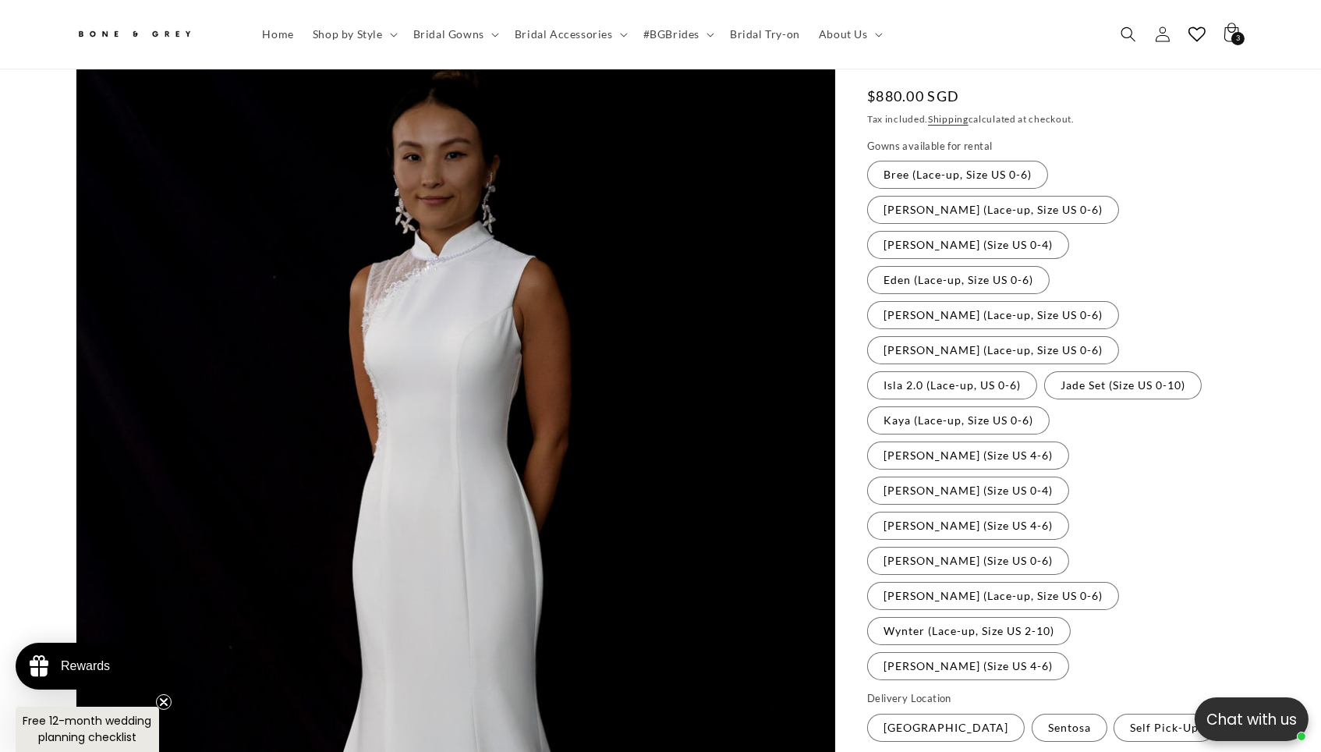
scroll to position [198, 0]
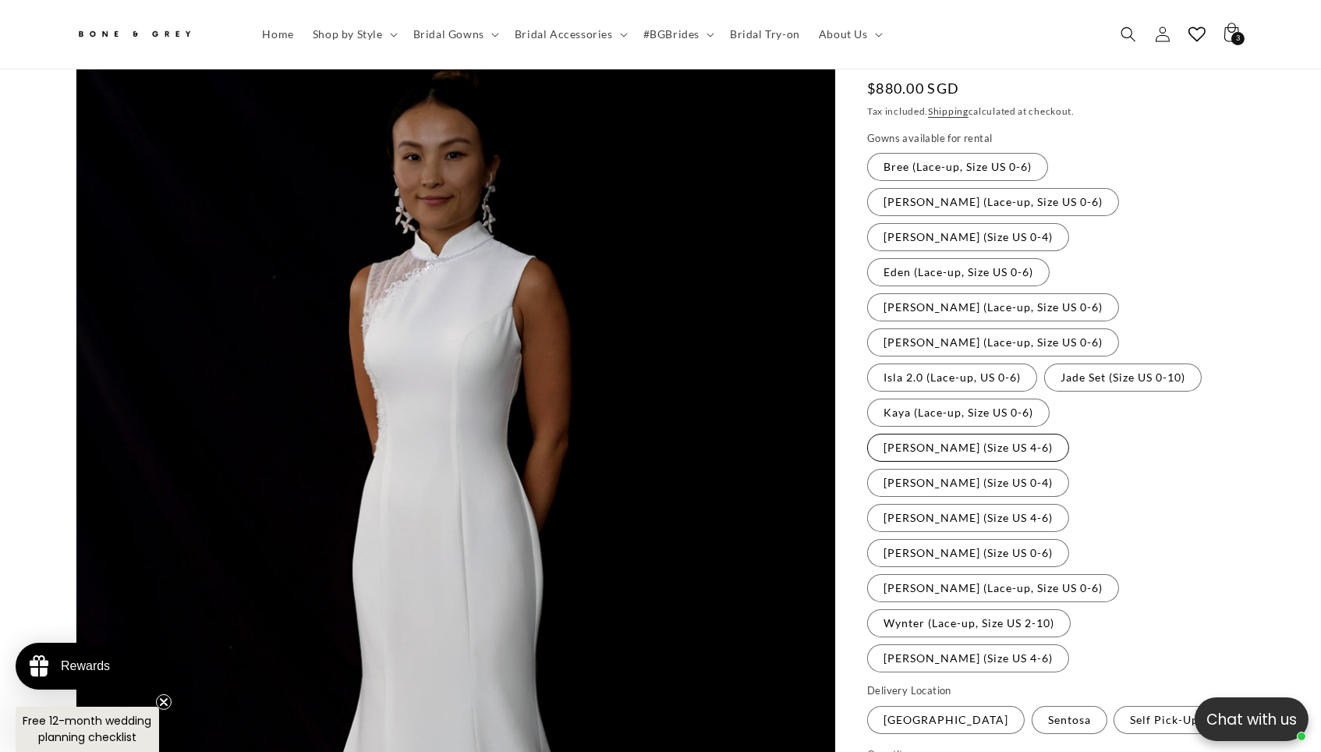
click at [972, 434] on label "[PERSON_NAME] (Size US 4-6) Variant sold out or unavailable" at bounding box center [968, 448] width 202 height 28
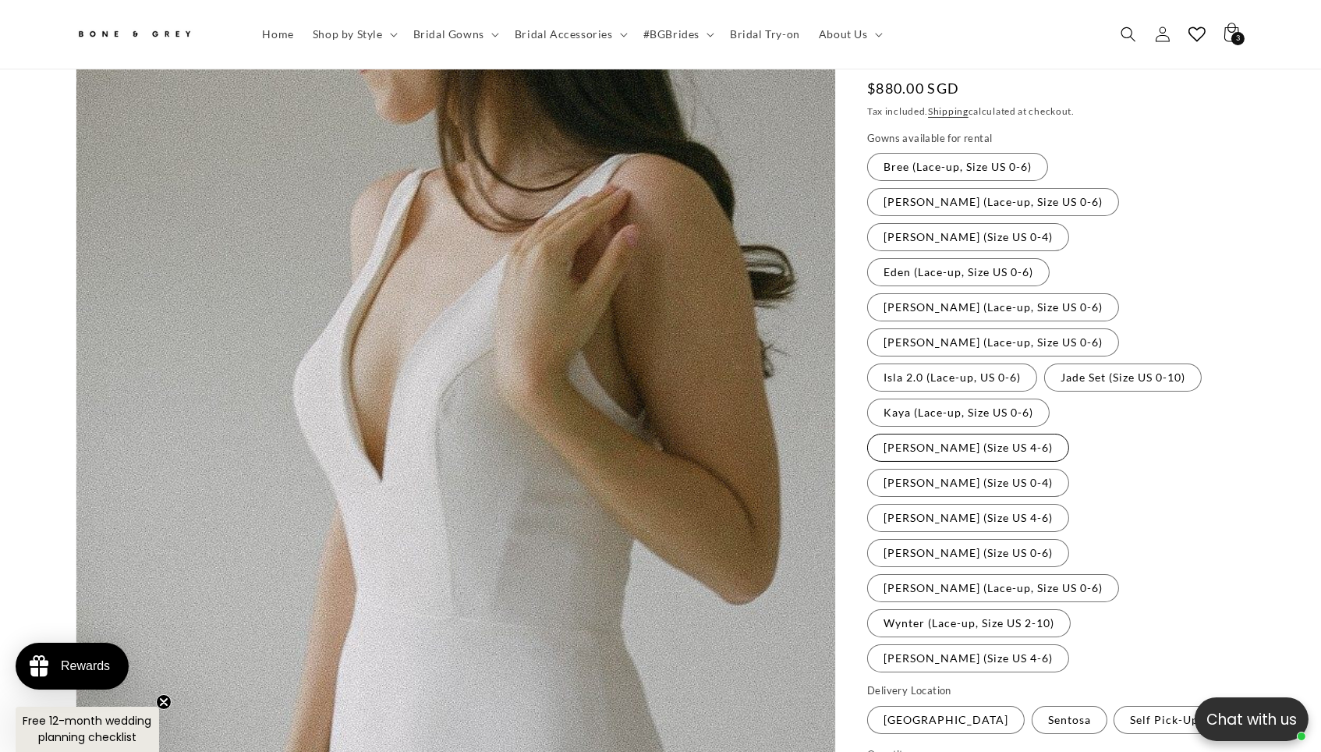
scroll to position [146, 0]
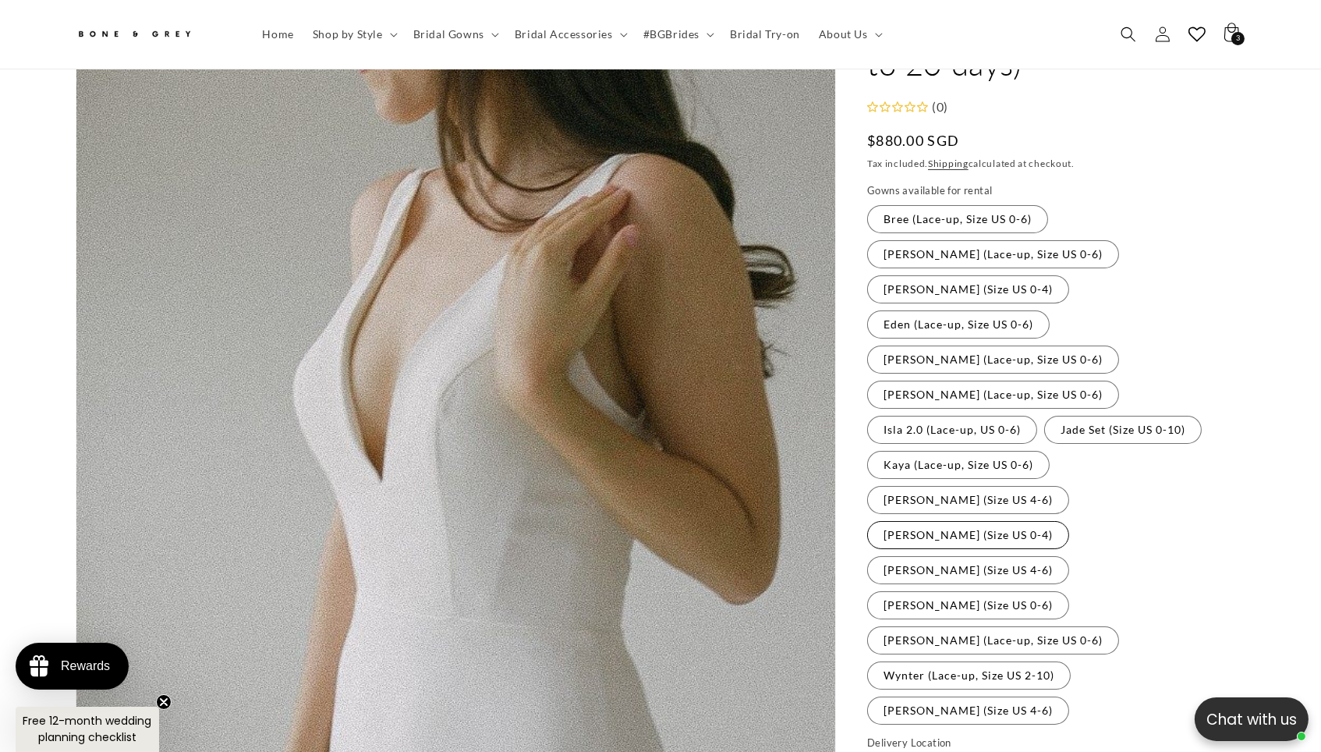
click at [1069, 521] on label "[PERSON_NAME] (Size US 0-4) Variant sold out or unavailable" at bounding box center [968, 535] width 202 height 28
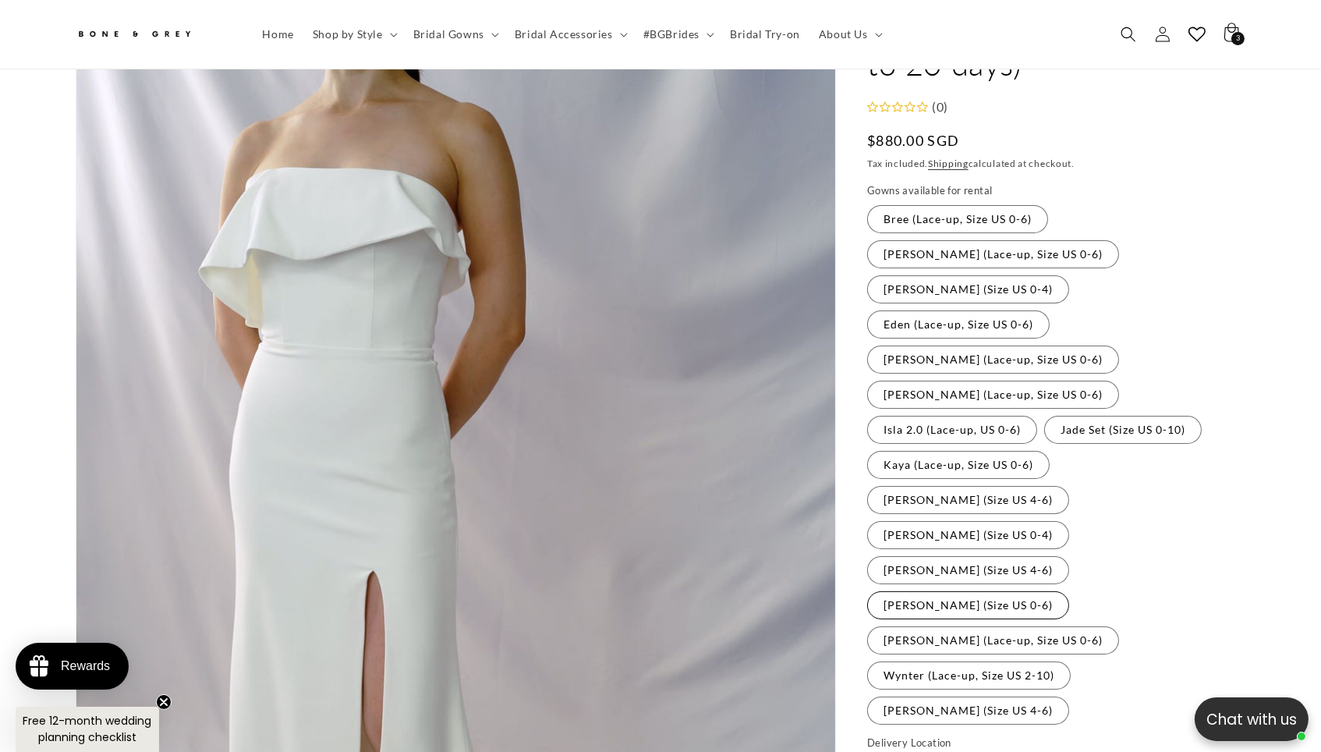
click at [1069, 591] on label "[PERSON_NAME] (Size US 0-6) Variant sold out or unavailable" at bounding box center [968, 605] width 202 height 28
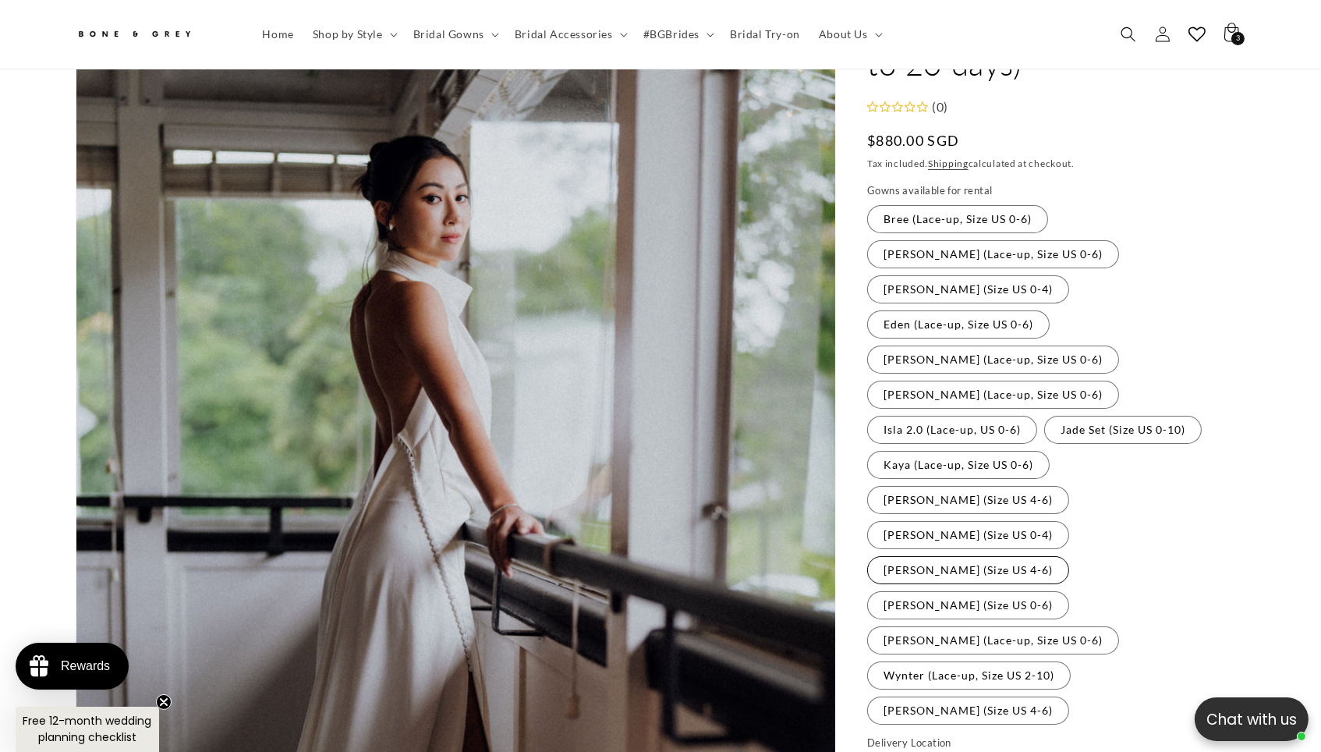
click at [986, 556] on label "[PERSON_NAME] (Size US 4-6) Variant sold out or unavailable" at bounding box center [968, 570] width 202 height 28
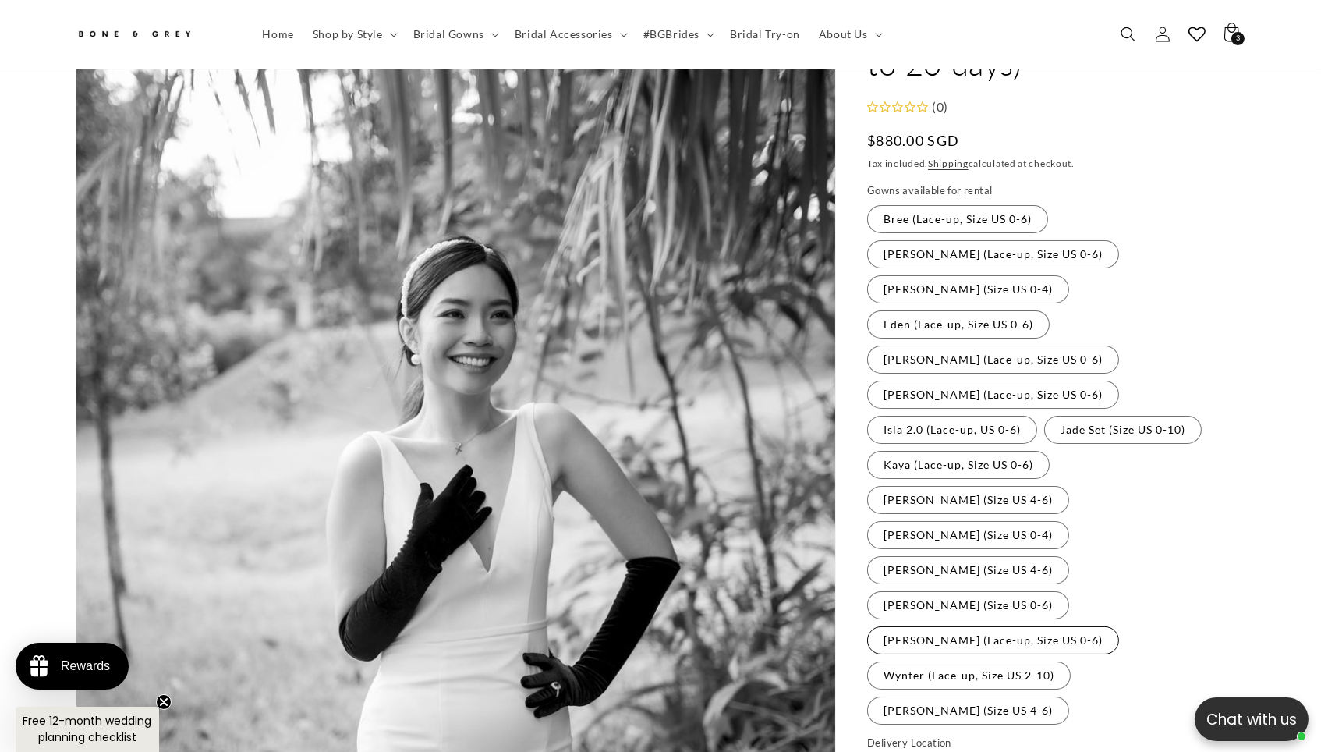
click at [980, 626] on label "[PERSON_NAME] (Lace-up, Size US 0-6) Variant sold out or unavailable" at bounding box center [993, 640] width 252 height 28
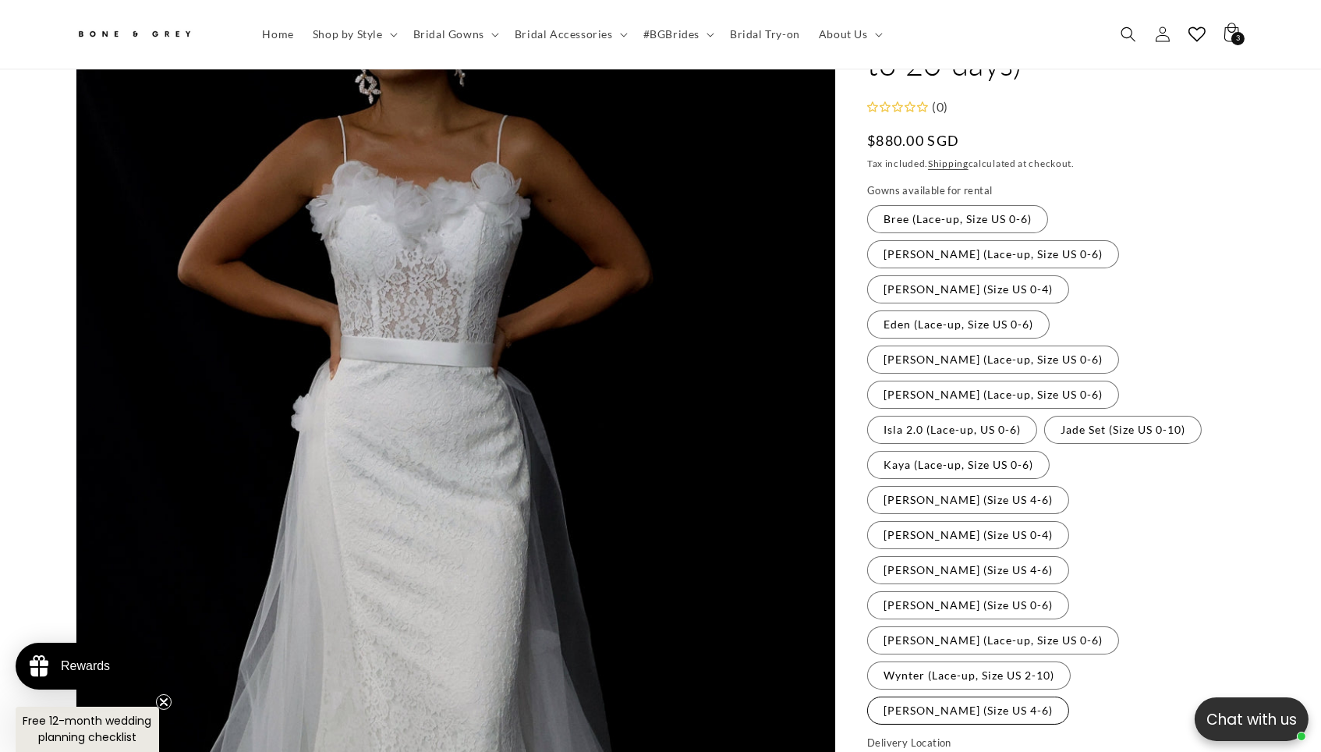
scroll to position [0, 458]
click at [1069, 696] on label "[PERSON_NAME] (Size US 4-6) Variant sold out or unavailable" at bounding box center [968, 710] width 202 height 28
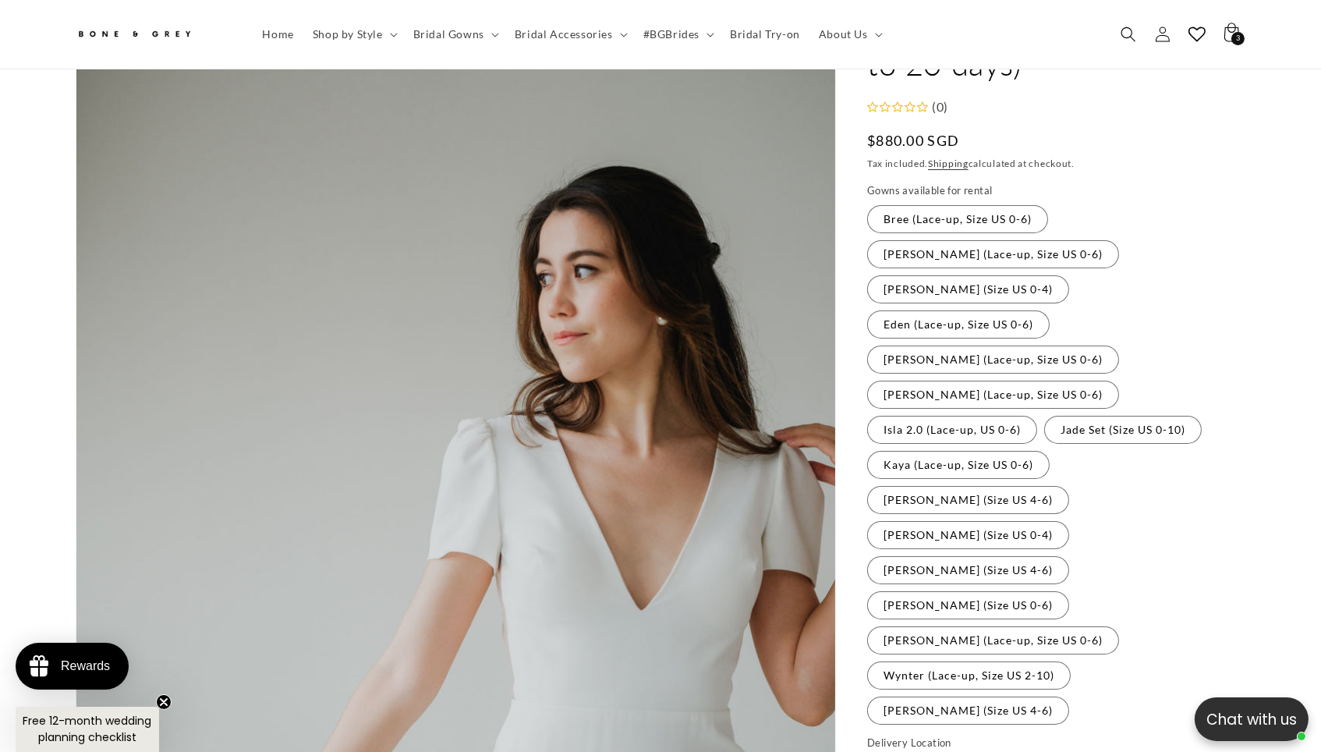
scroll to position [152, 0]
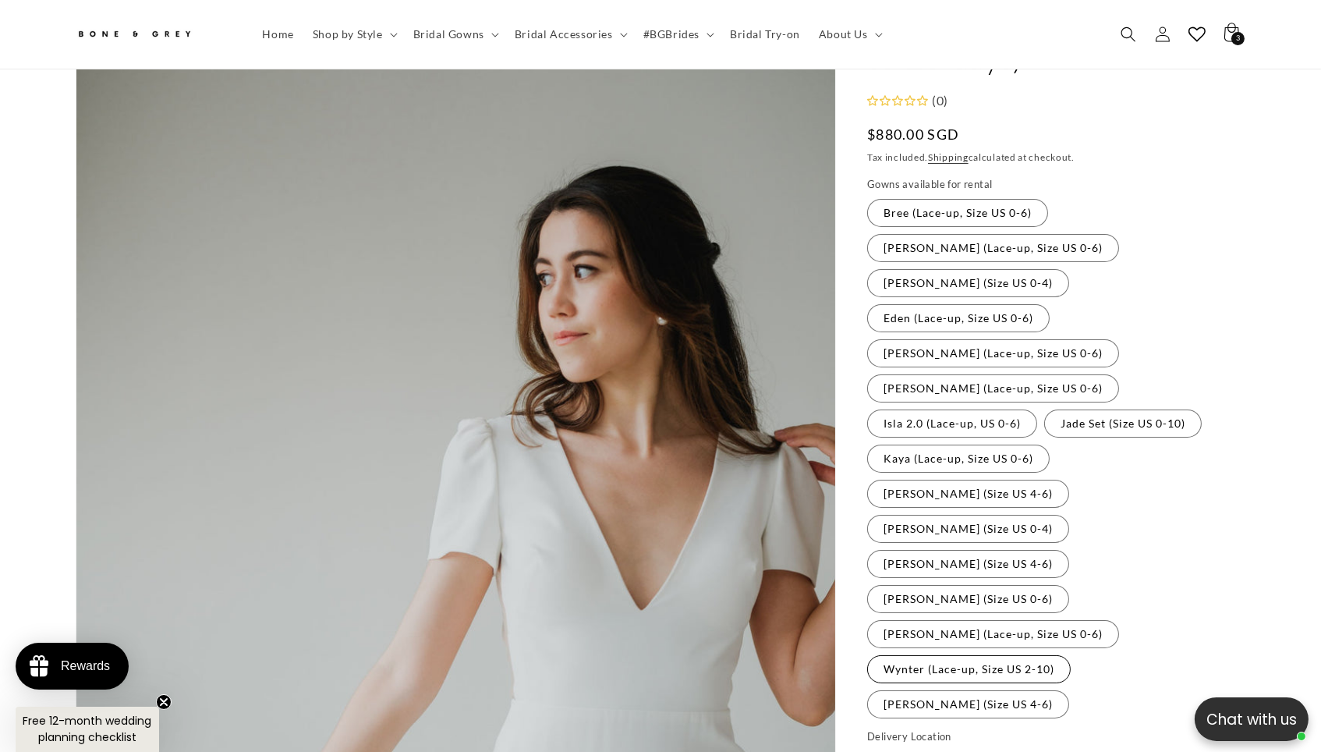
click at [979, 655] on label "Wynter (Lace-up, Size US 2-10) Variant sold out or unavailable" at bounding box center [969, 669] width 204 height 28
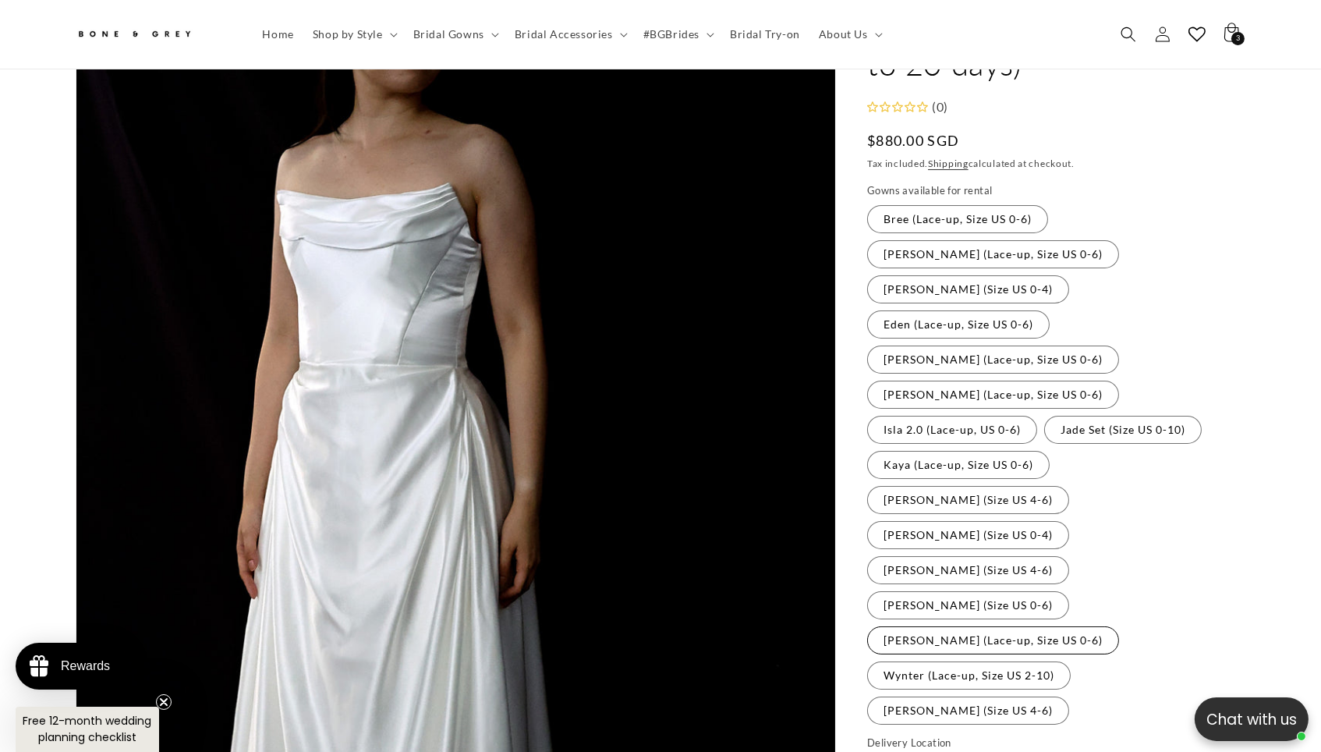
scroll to position [0, 915]
click at [973, 626] on label "[PERSON_NAME] (Lace-up, Size US 0-6) Variant sold out or unavailable" at bounding box center [993, 640] width 252 height 28
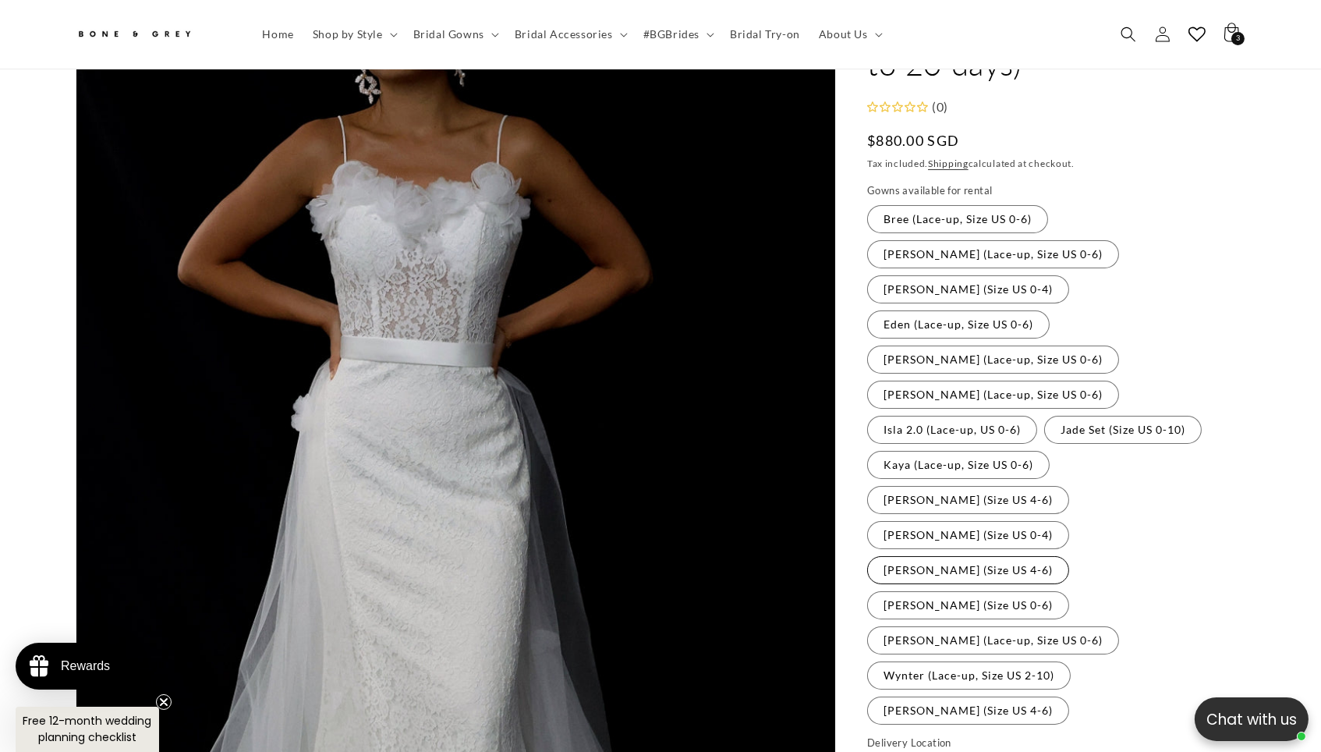
click at [954, 556] on label "[PERSON_NAME] (Size US 4-6) Variant sold out or unavailable" at bounding box center [968, 570] width 202 height 28
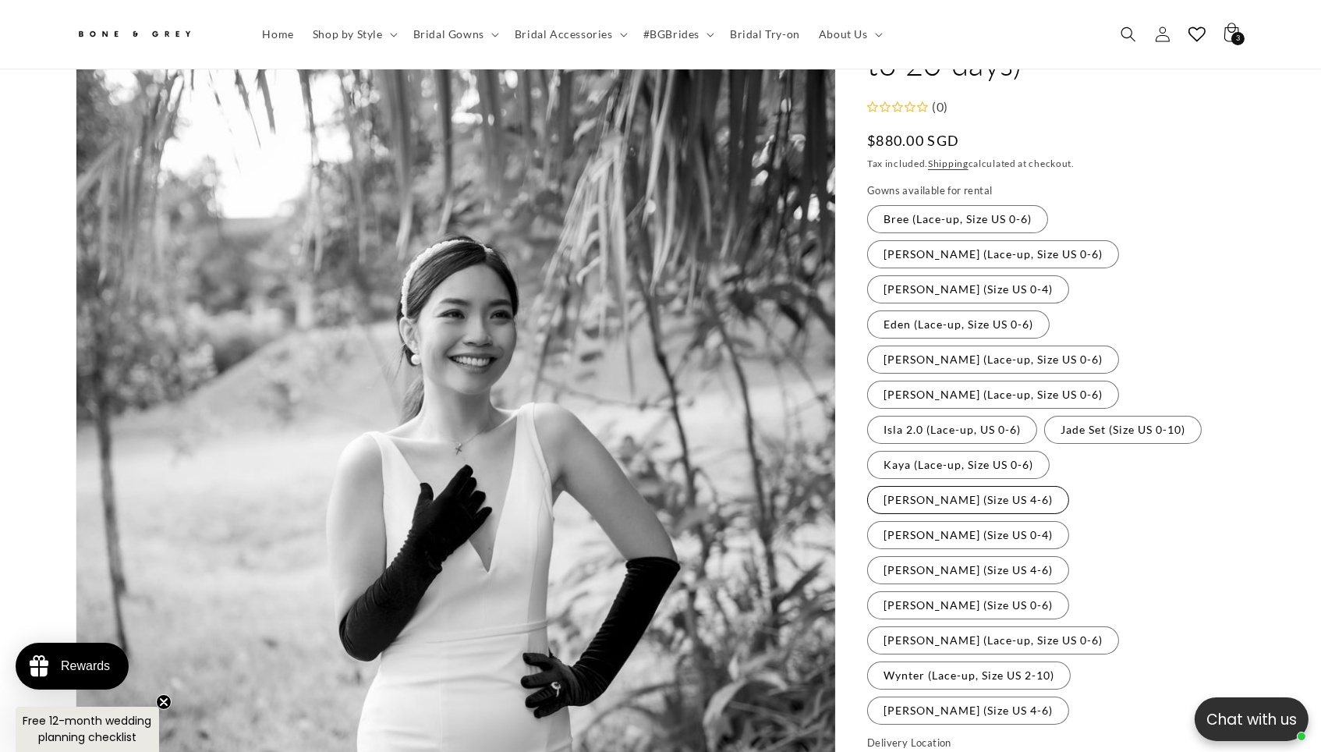
click at [965, 486] on label "[PERSON_NAME] (Size US 4-6) Variant sold out or unavailable" at bounding box center [968, 500] width 202 height 28
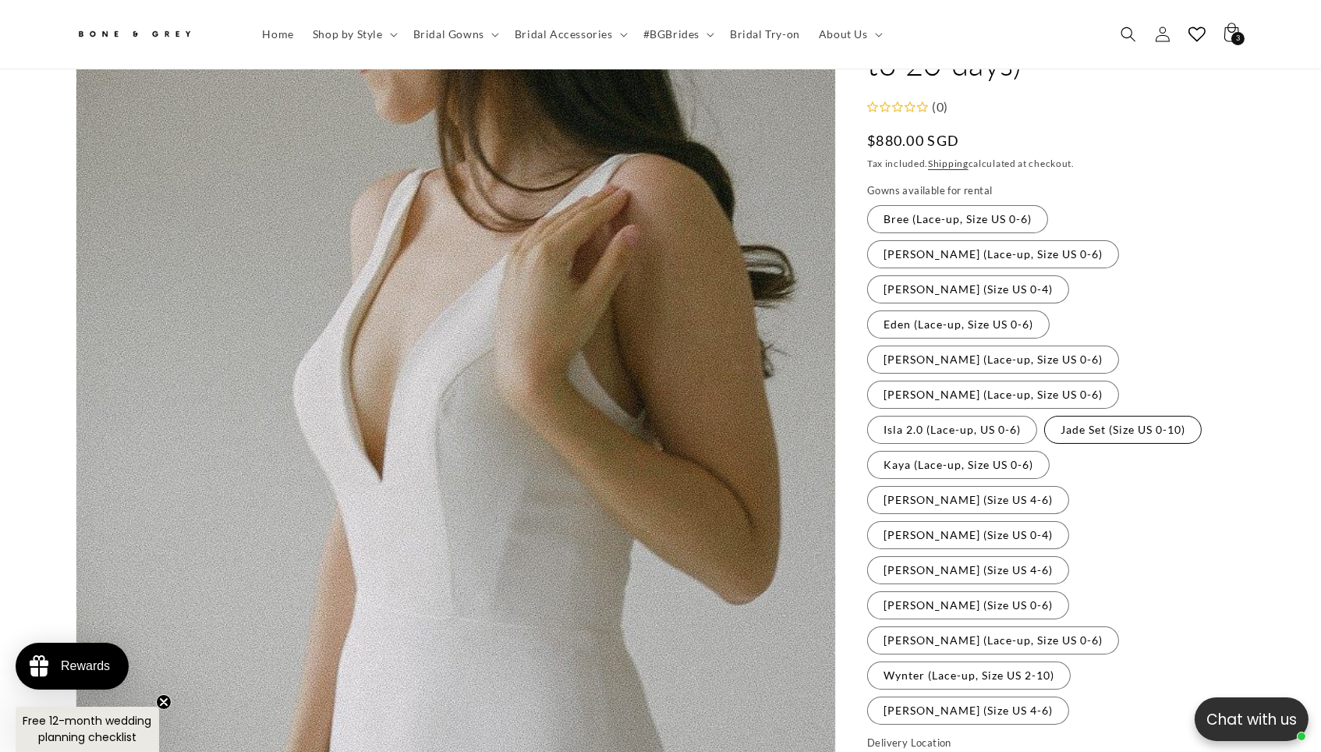
click at [1044, 416] on label "Jade Set (Size US 0-10) Variant sold out or unavailable" at bounding box center [1123, 430] width 158 height 28
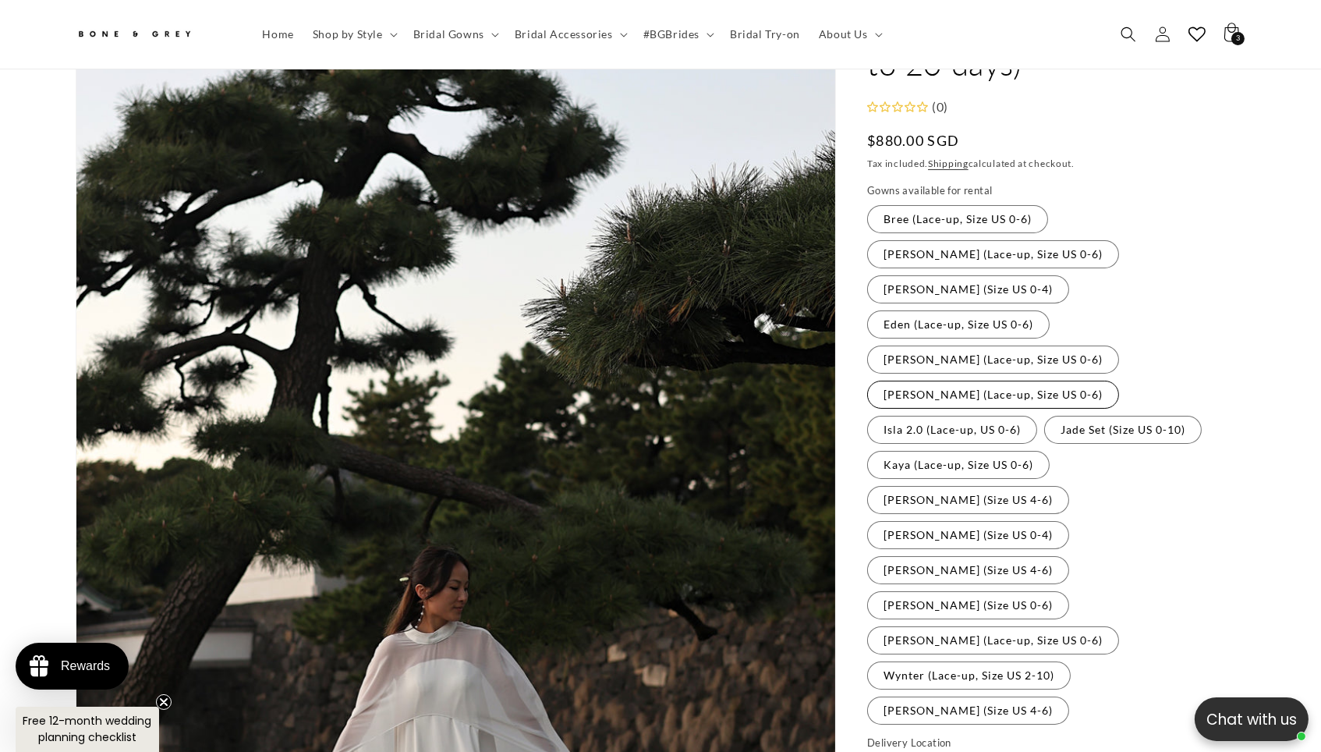
click at [965, 381] on label "[PERSON_NAME] (Lace-up, Size US 0-6) Variant sold out or unavailable" at bounding box center [993, 395] width 252 height 28
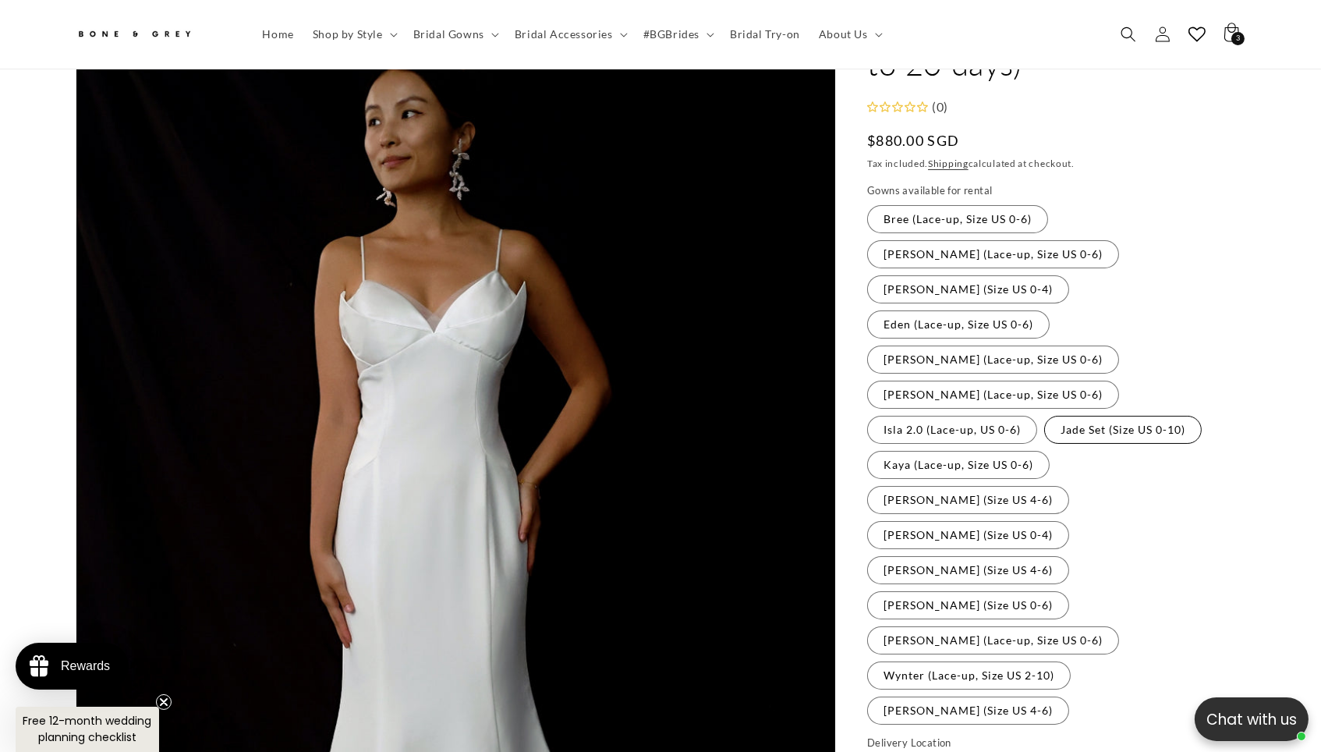
click at [1044, 416] on label "Jade Set (Size US 0-10) Variant sold out or unavailable" at bounding box center [1123, 430] width 158 height 28
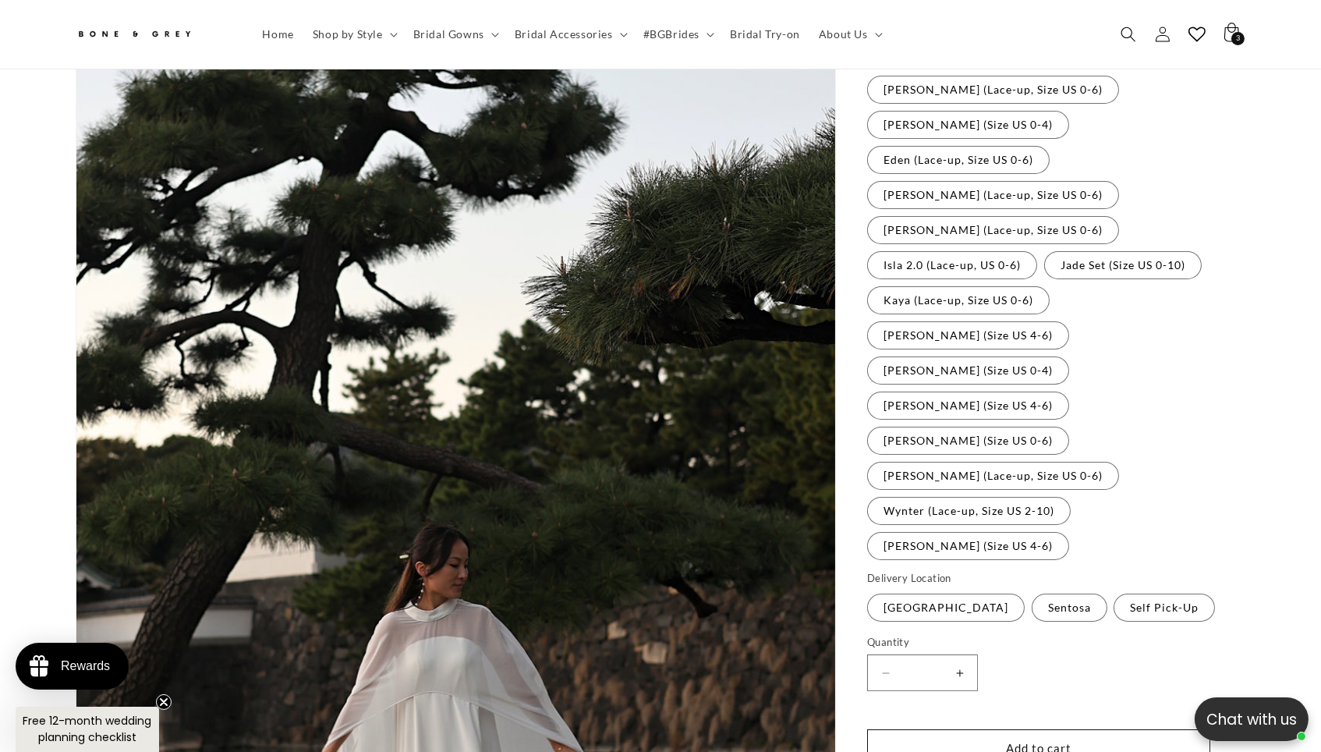
scroll to position [345, 0]
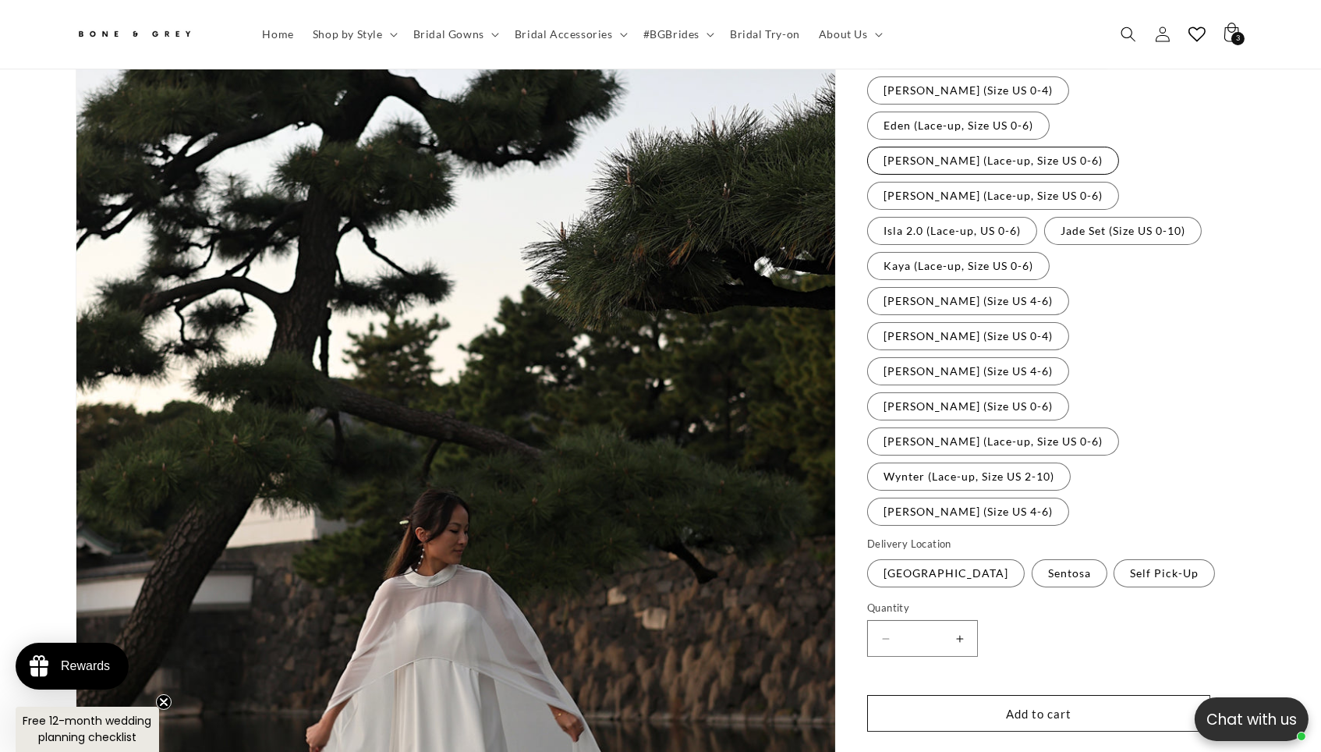
click at [1041, 175] on label "[PERSON_NAME] (Lace-up, Size US 0-6) Variant sold out or unavailable" at bounding box center [993, 161] width 252 height 28
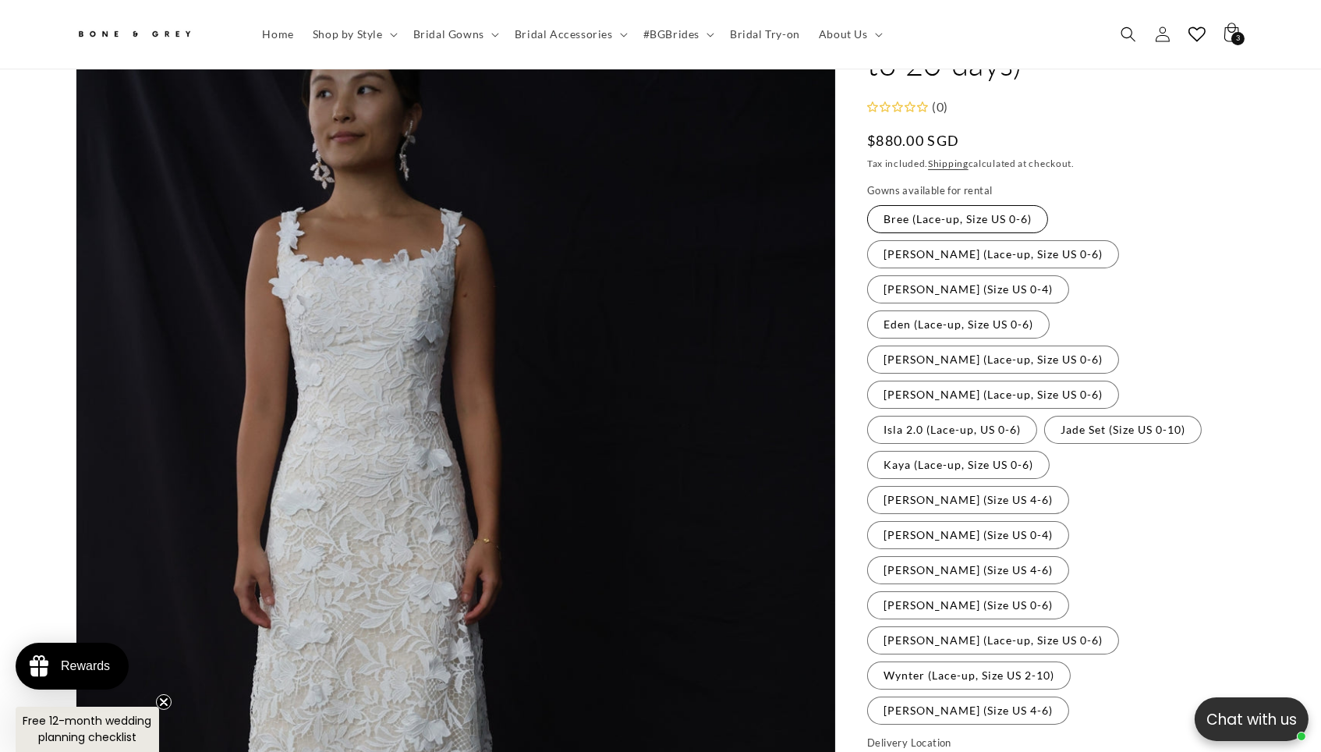
scroll to position [0, 458]
click at [975, 233] on label "Bree (Lace-up, Size US 0-6) Variant sold out or unavailable" at bounding box center [957, 219] width 181 height 28
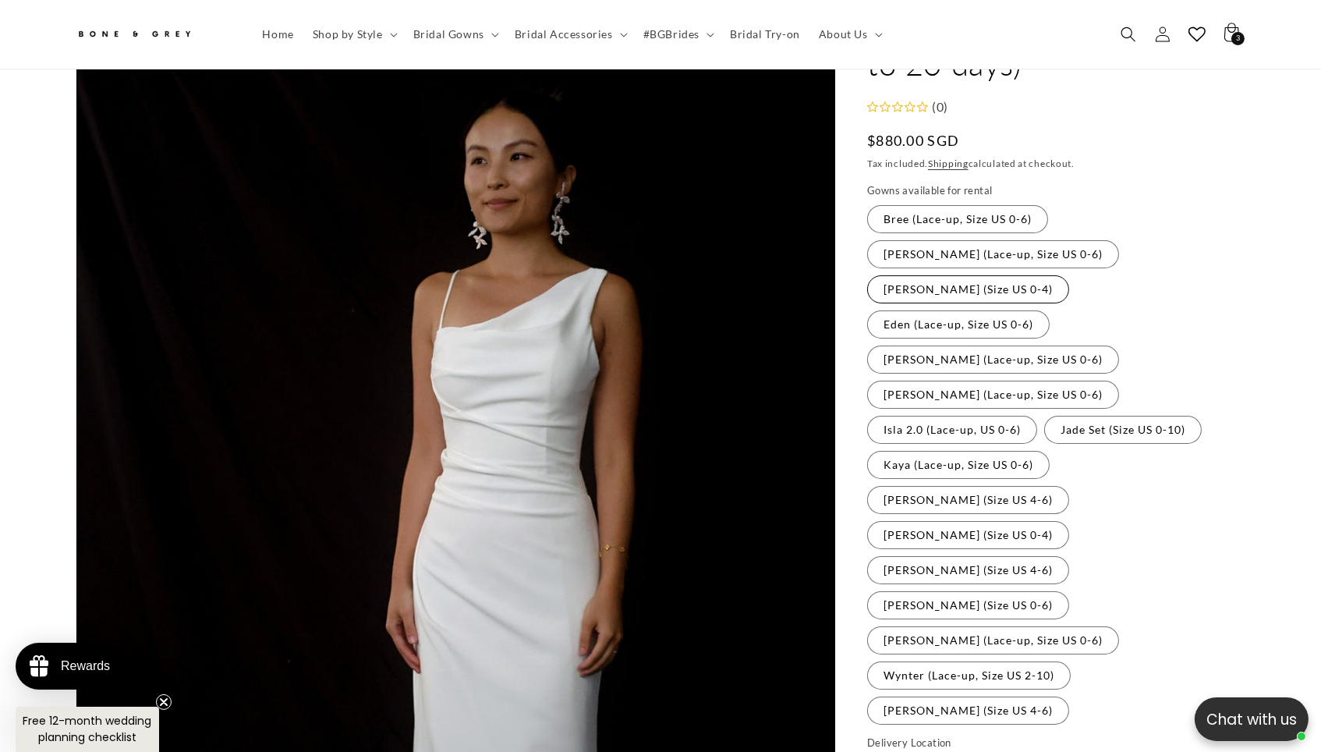
click at [952, 289] on label "[PERSON_NAME] (Size US 0-4) Variant sold out or unavailable" at bounding box center [968, 289] width 202 height 28
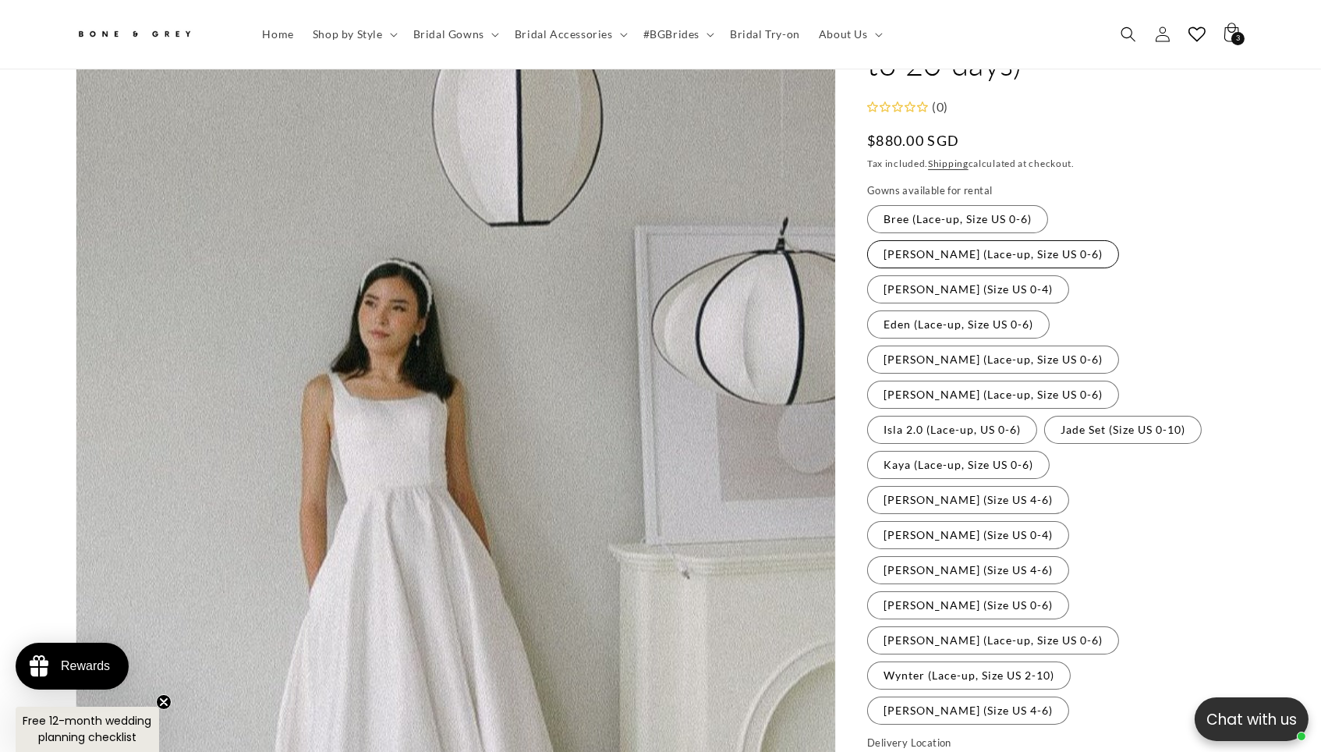
click at [1119, 243] on label "[PERSON_NAME] (Lace-up, Size US 0-6) Variant sold out or unavailable" at bounding box center [993, 254] width 252 height 28
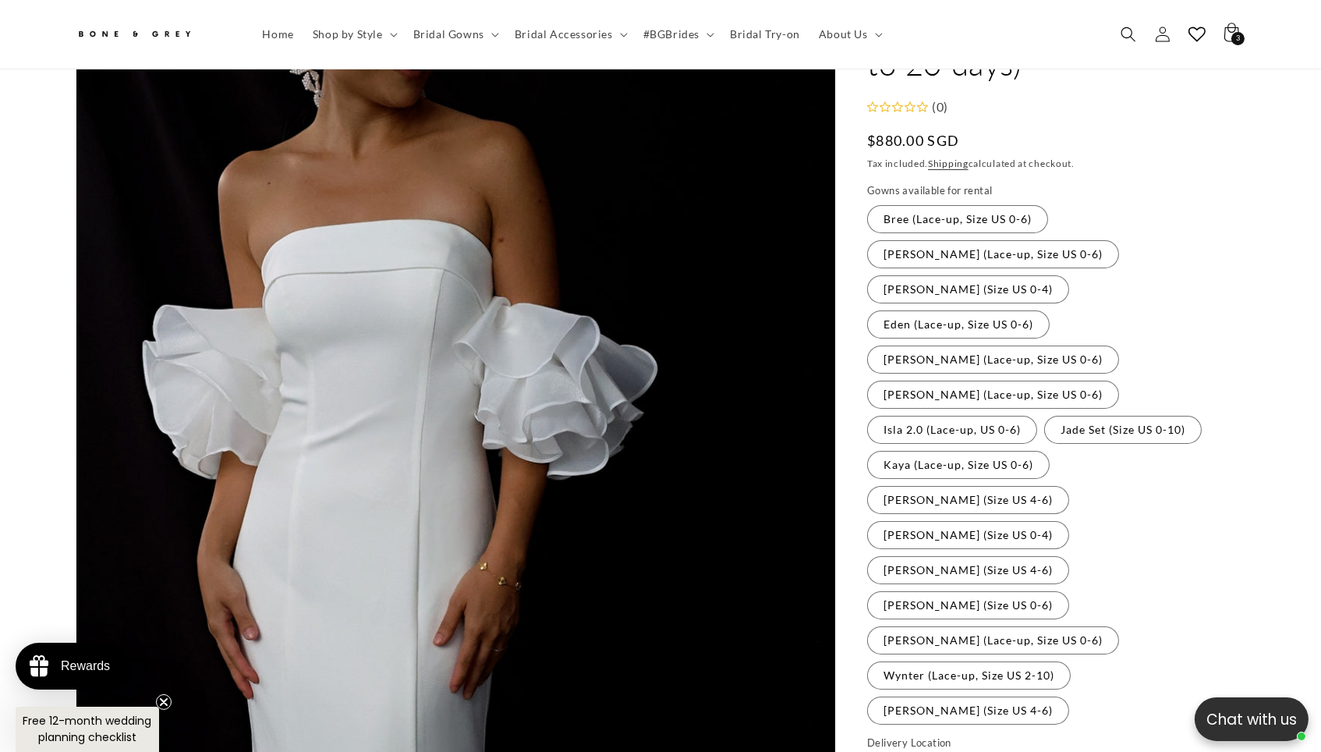
click at [1135, 313] on fieldset "Gowns available for rental Bree (Lace-up, Size US 0-6) Variant sold out or unav…" at bounding box center [1056, 454] width 378 height 543
click at [1049, 310] on label "Eden (Lace-up, Size US 0-6) Variant sold out or unavailable" at bounding box center [958, 324] width 182 height 28
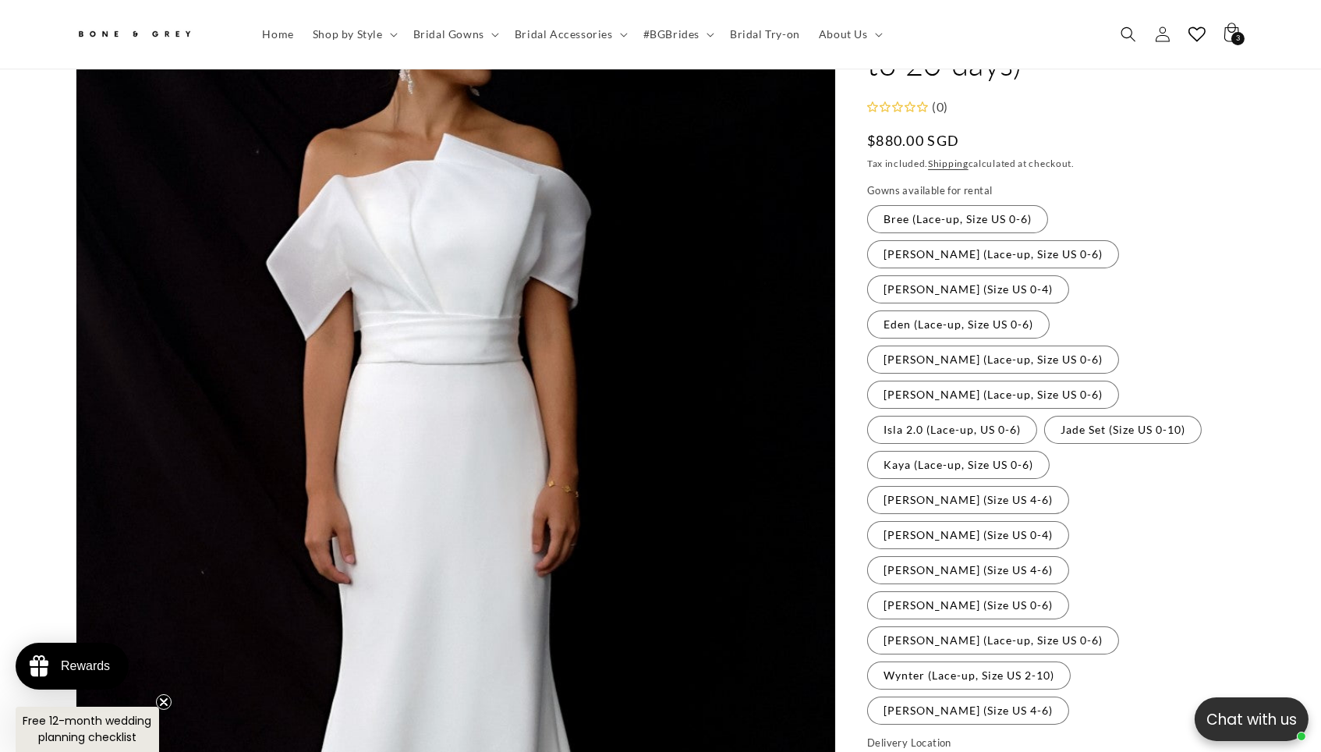
scroll to position [0, 915]
click at [1049, 451] on label "Kaya (Lace-up, Size US 0-6) Variant sold out or unavailable" at bounding box center [958, 465] width 182 height 28
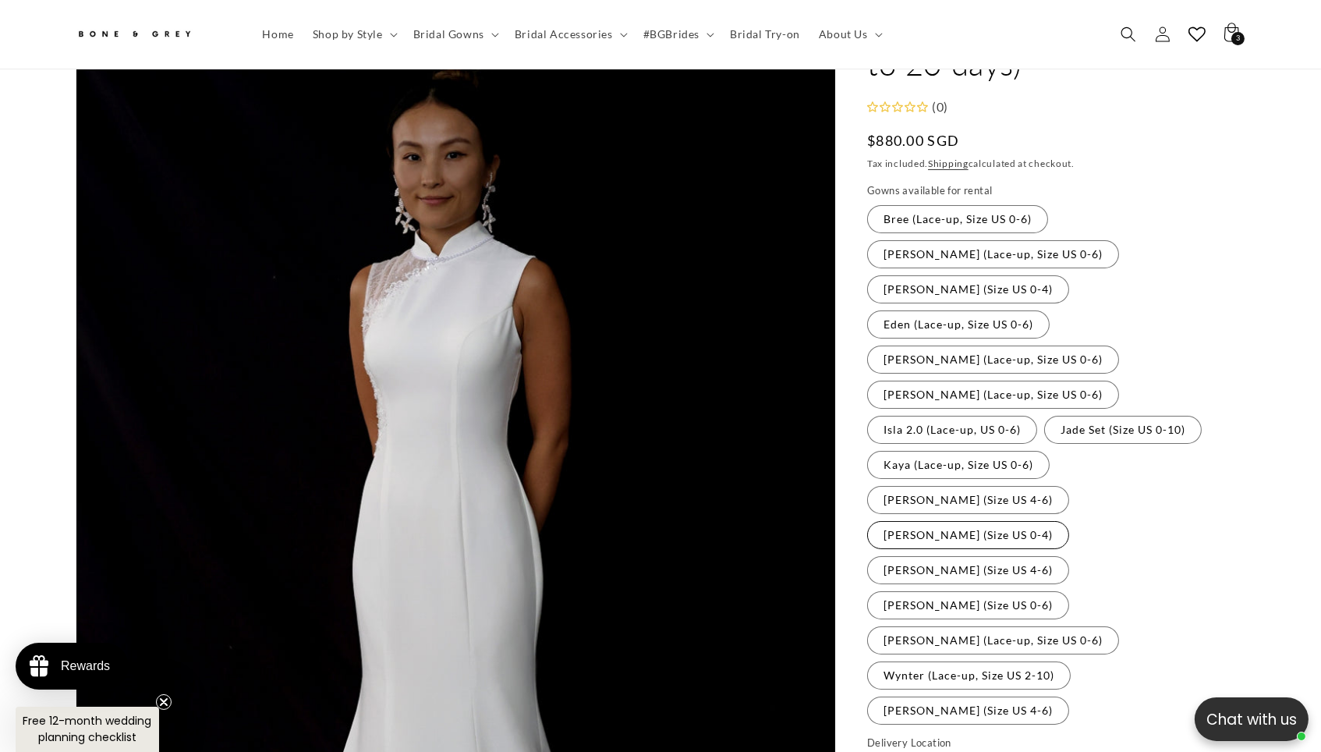
click at [1069, 521] on label "[PERSON_NAME] (Size US 0-4) Variant sold out or unavailable" at bounding box center [968, 535] width 202 height 28
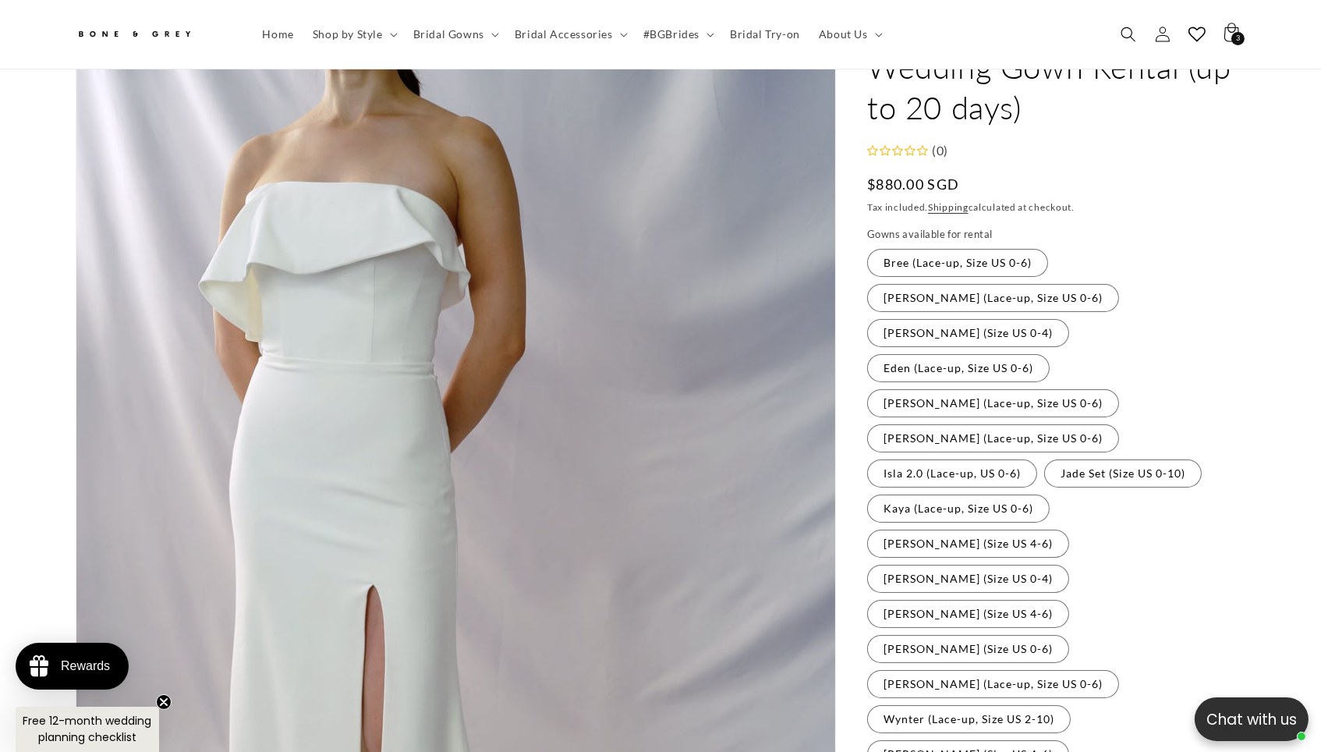
scroll to position [0, 458]
